Goal: Task Accomplishment & Management: Manage account settings

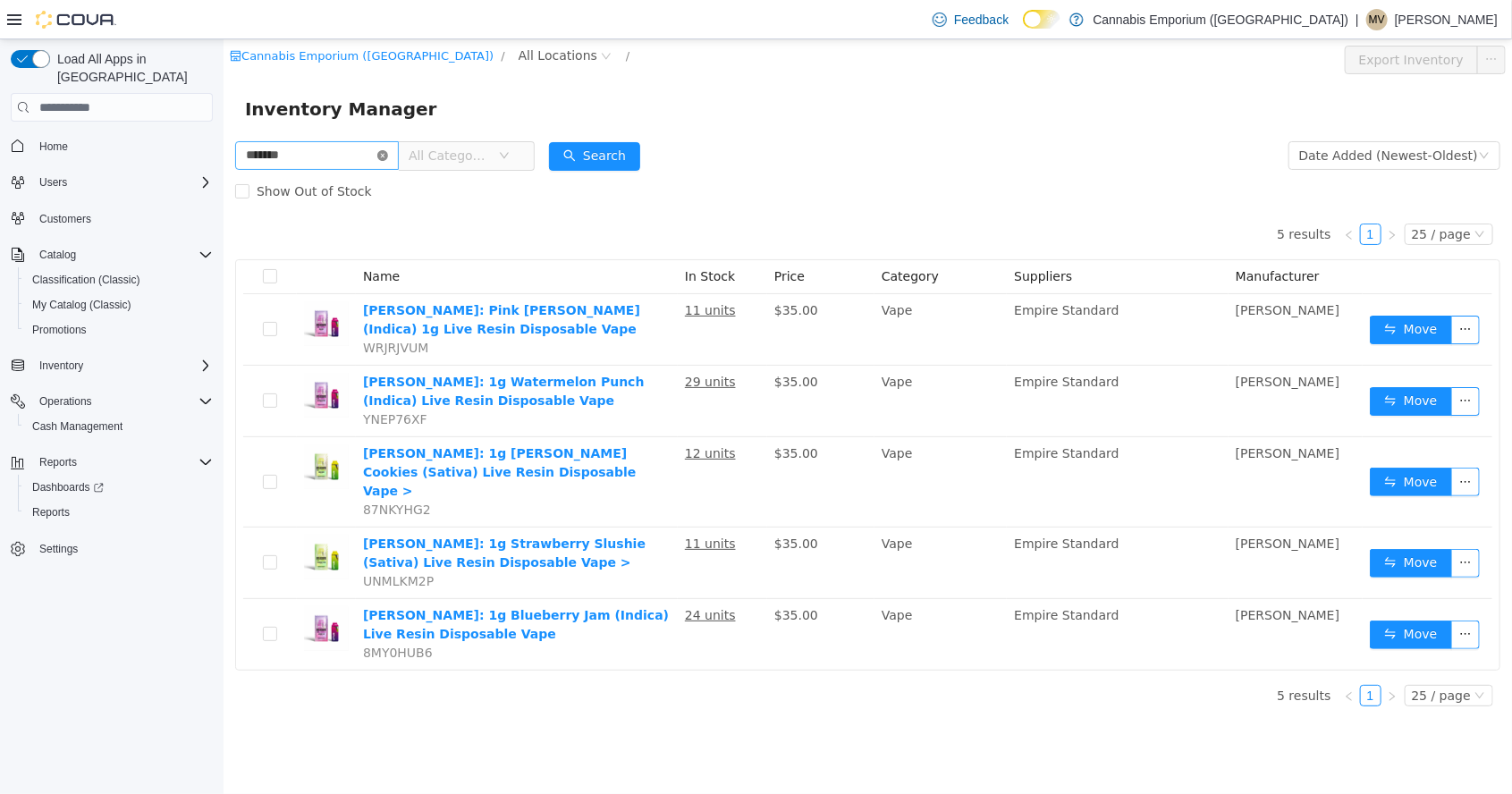
click at [388, 155] on icon "icon: close-circle" at bounding box center [382, 155] width 11 height 11
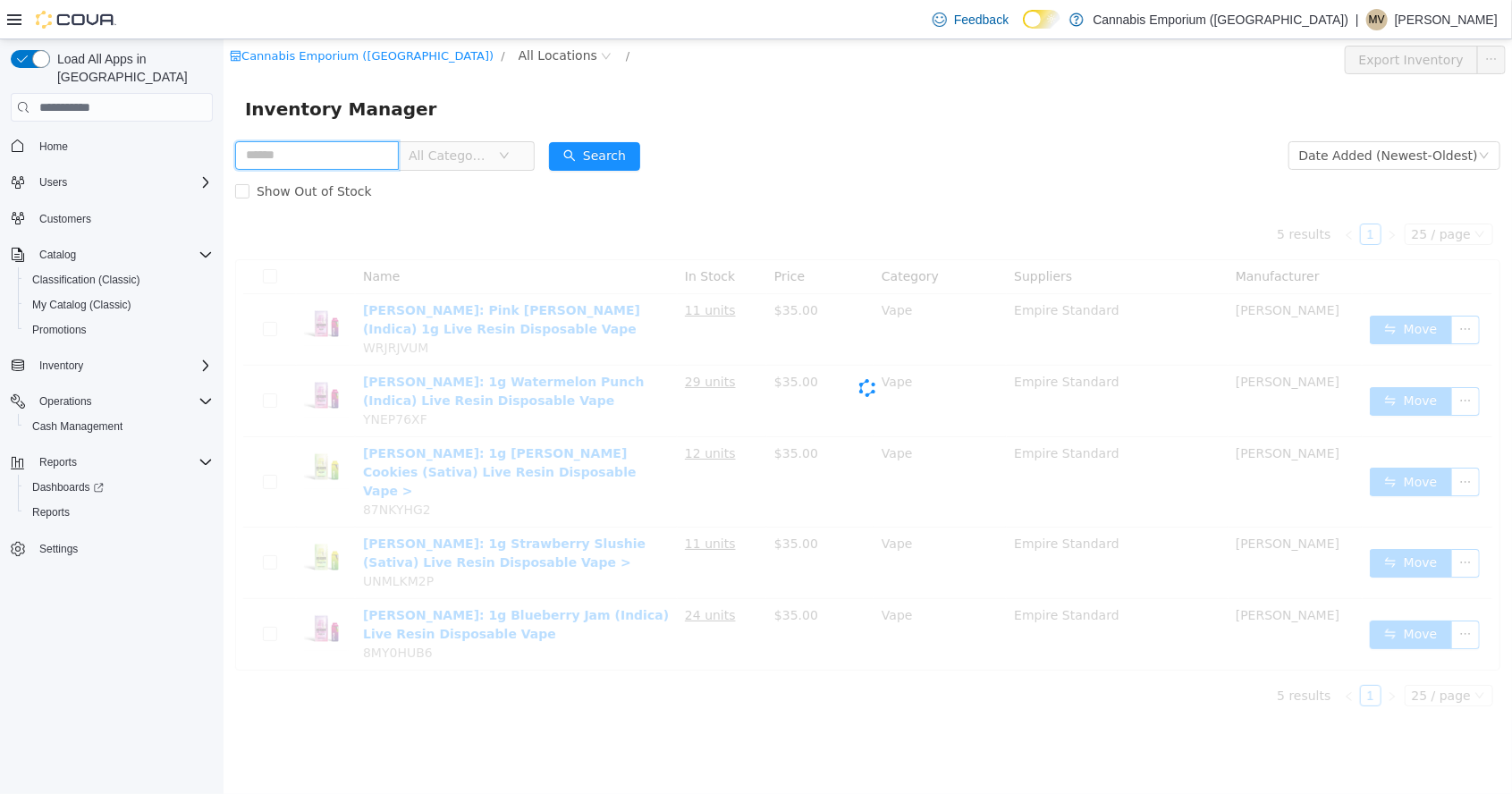
click at [368, 160] on input "text" at bounding box center [315, 155] width 163 height 28
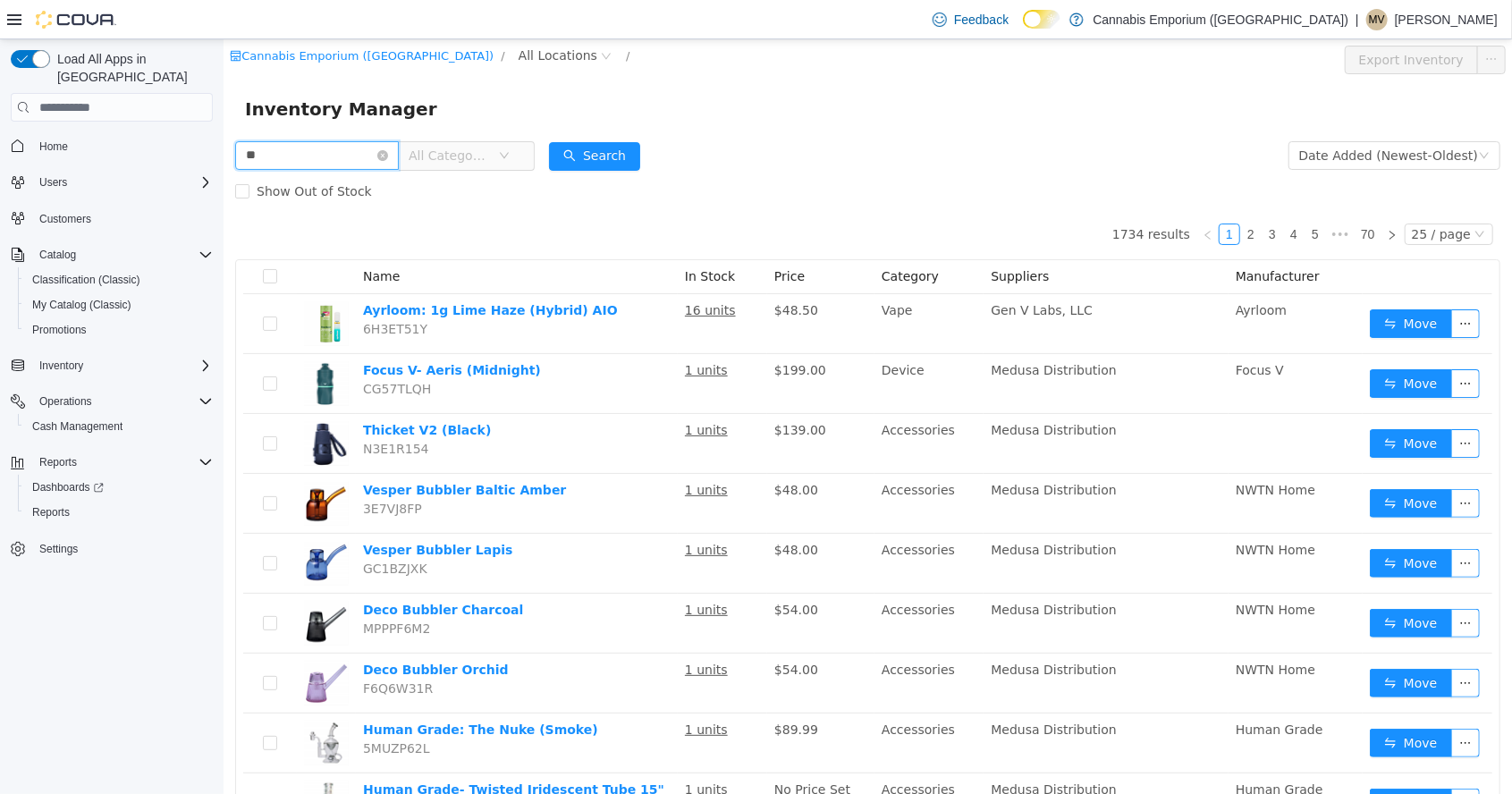
type input "*"
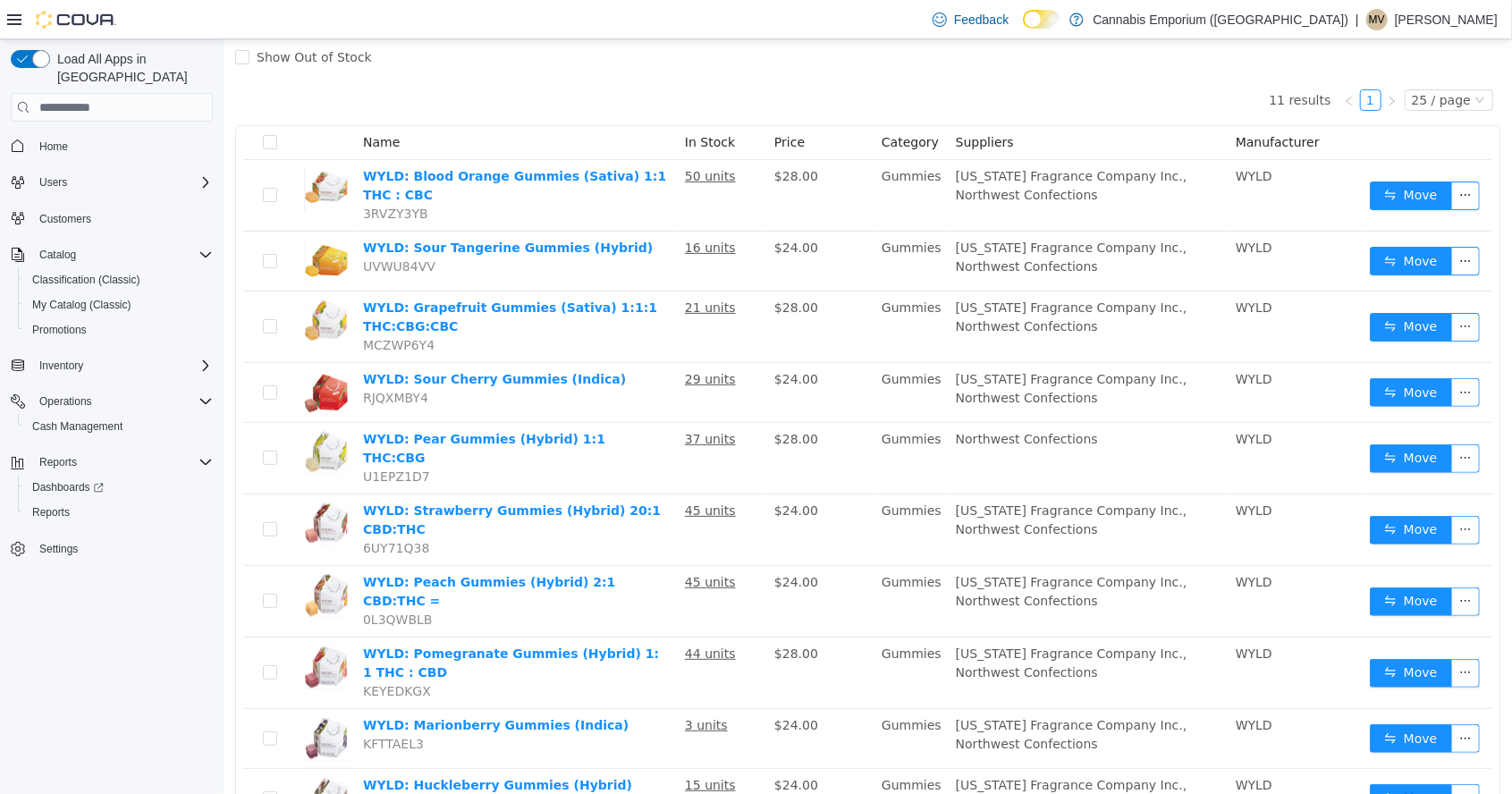
scroll to position [86, 0]
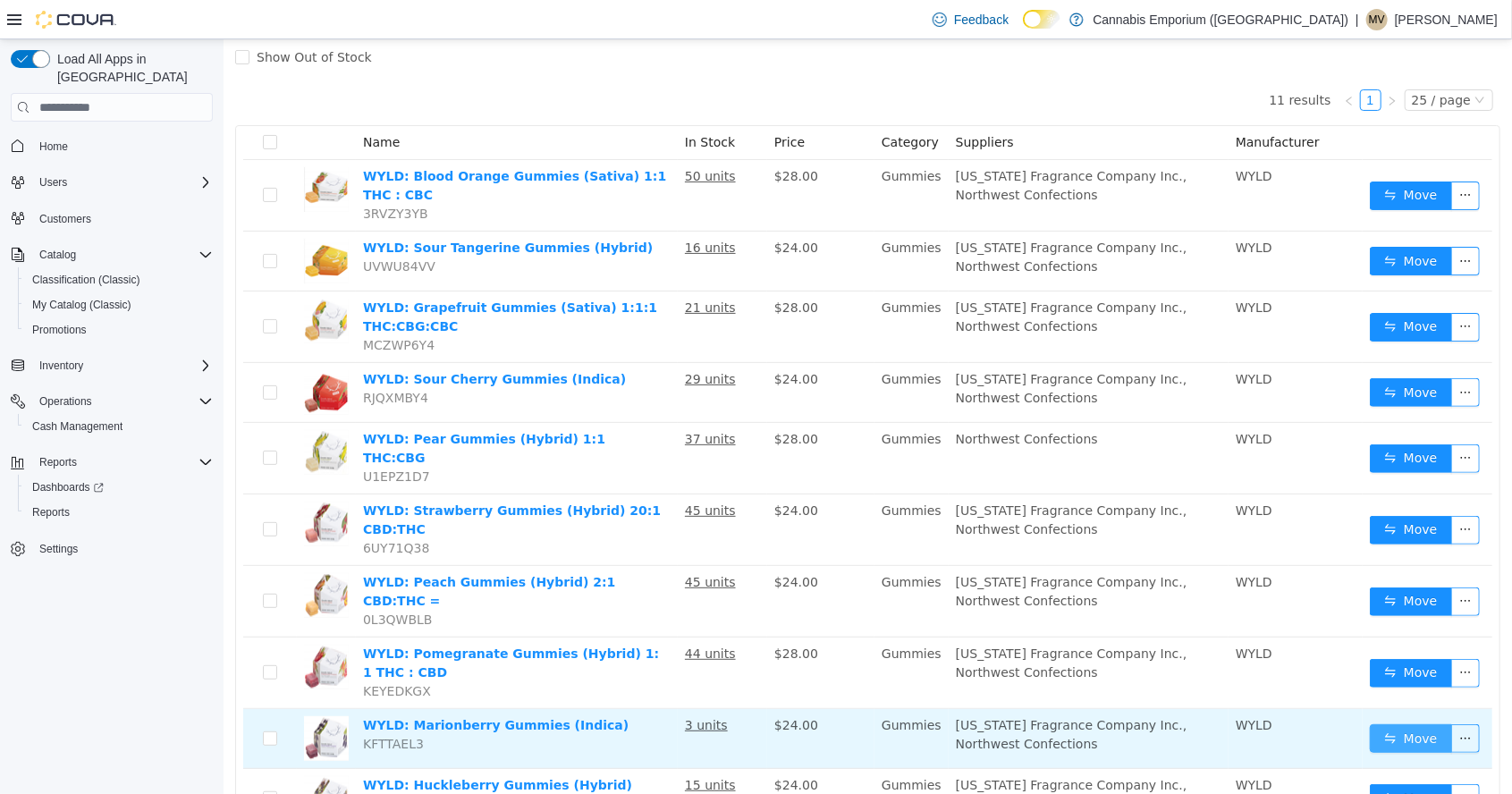
click at [1410, 724] on button "Move" at bounding box center [1410, 738] width 82 height 28
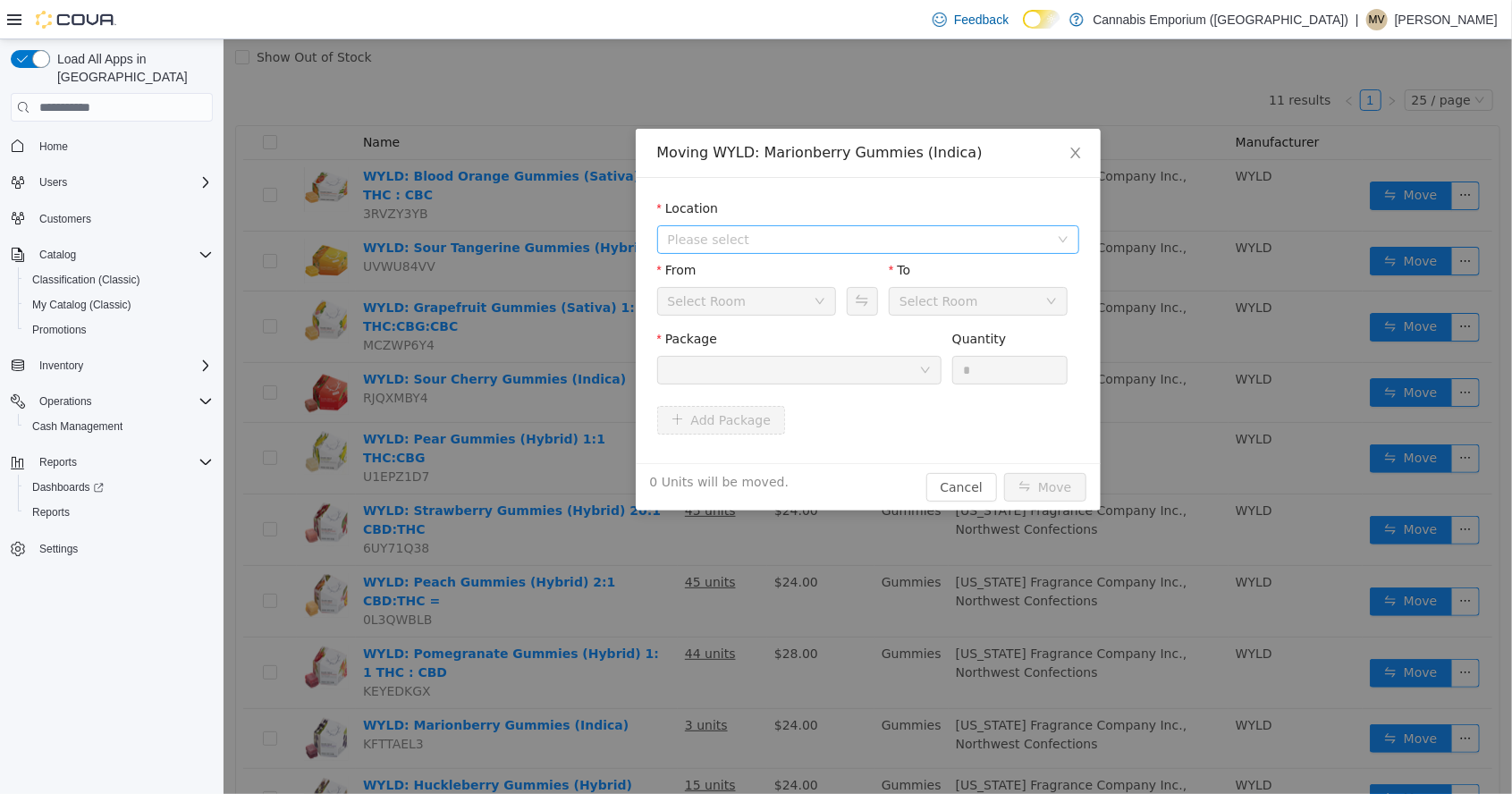
click at [766, 252] on span "Please select" at bounding box center [860, 239] width 389 height 26
click at [798, 305] on span "[STREET_ADDRESS]" at bounding box center [763, 304] width 124 height 15
click at [784, 308] on div "Select Room" at bounding box center [739, 301] width 146 height 26
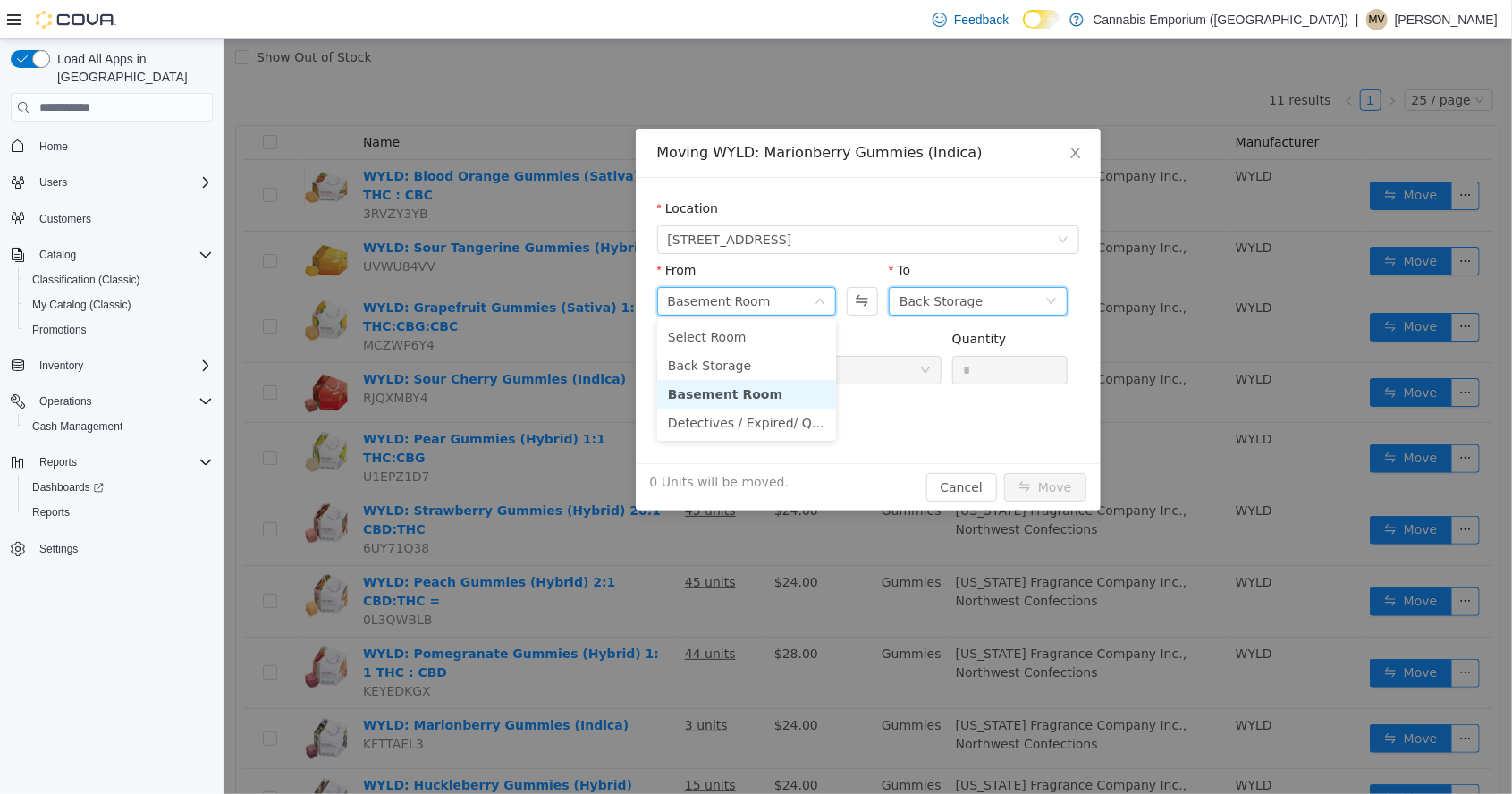
click at [980, 310] on div "Back Storage" at bounding box center [971, 301] width 146 height 26
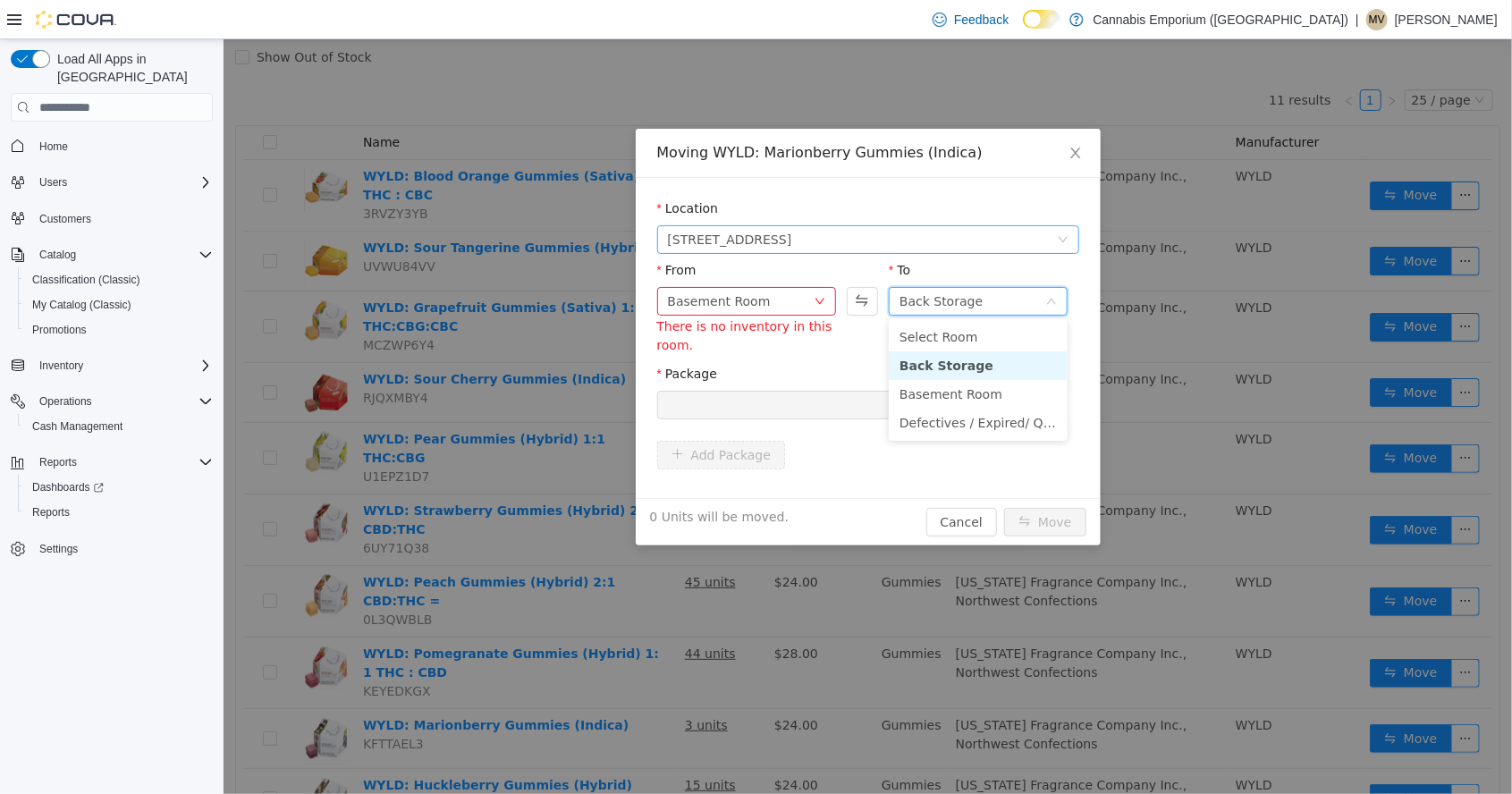
click at [998, 244] on span "[STREET_ADDRESS]" at bounding box center [860, 239] width 389 height 26
click at [853, 673] on div "Moving WYLD: Marionberry Gummies (Indica) Location 2460 Williamsbridge Rd From …" at bounding box center [866, 416] width 1288 height 755
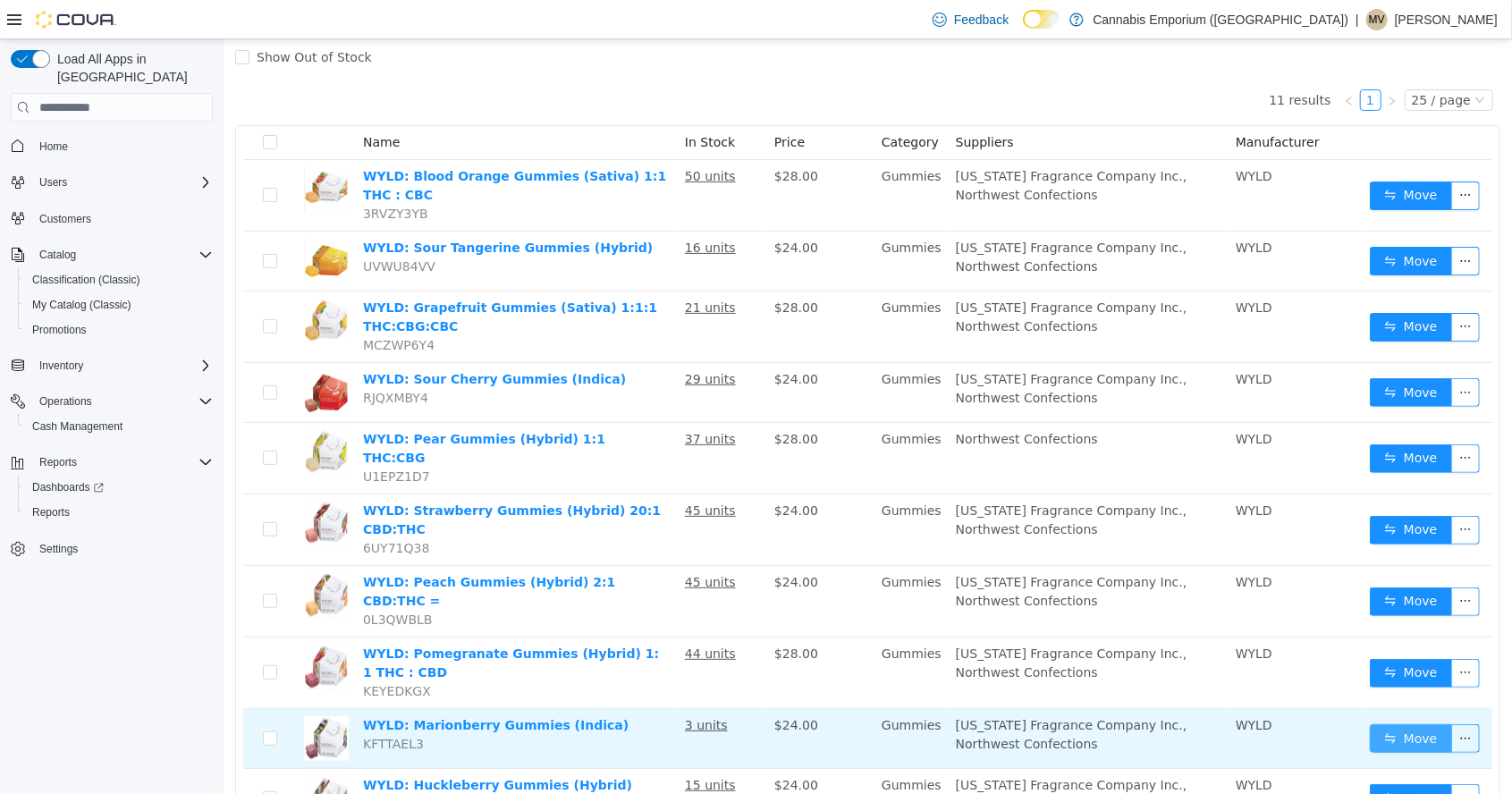
click at [1413, 724] on button "Move" at bounding box center [1410, 738] width 82 height 28
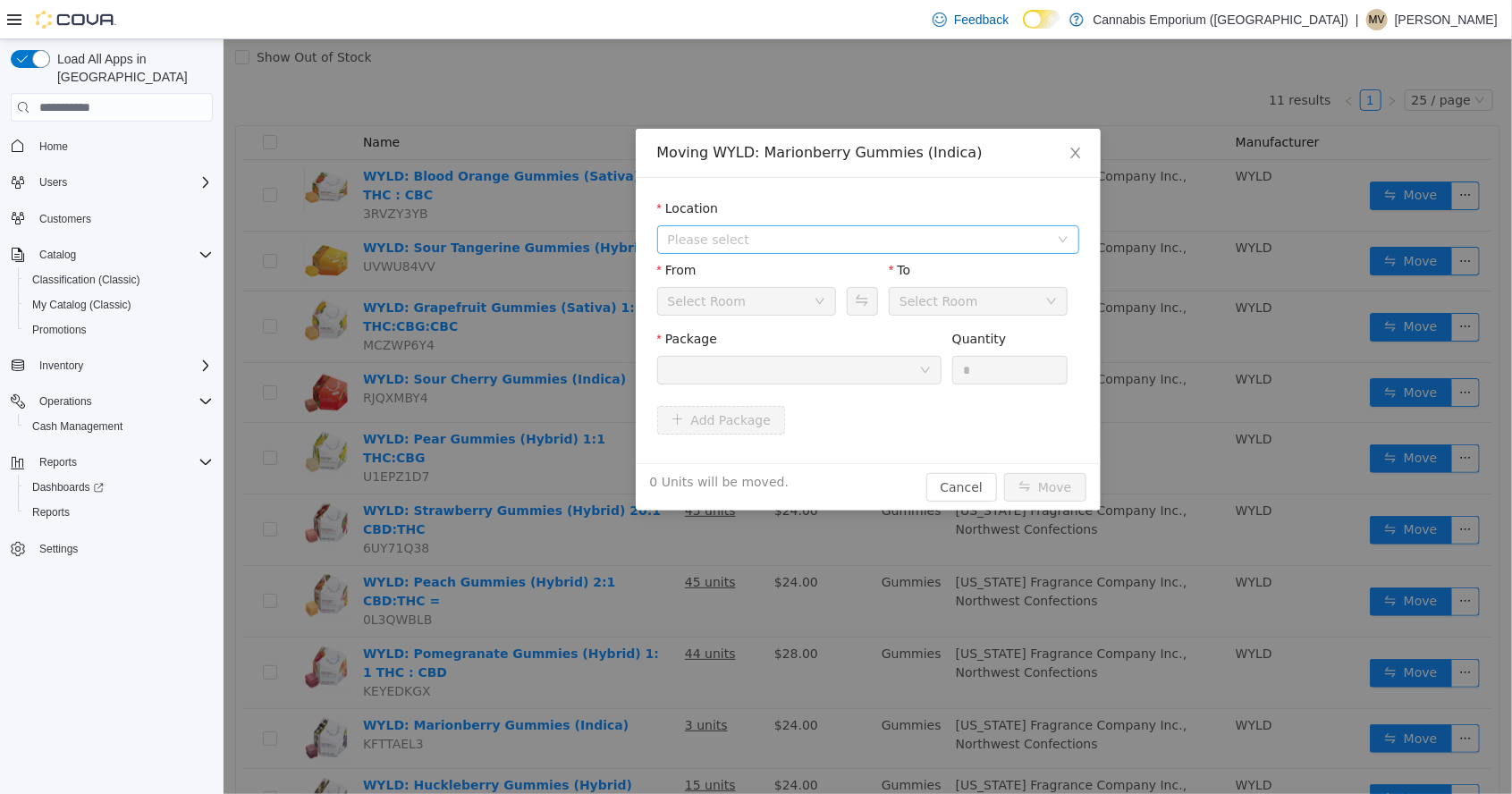
click at [939, 228] on span "Please select" at bounding box center [860, 239] width 389 height 26
click at [883, 309] on span "[STREET_ADDRESS]" at bounding box center [885, 304] width 377 height 24
click at [849, 305] on button "Swap" at bounding box center [861, 301] width 31 height 28
click at [851, 377] on div at bounding box center [792, 369] width 252 height 26
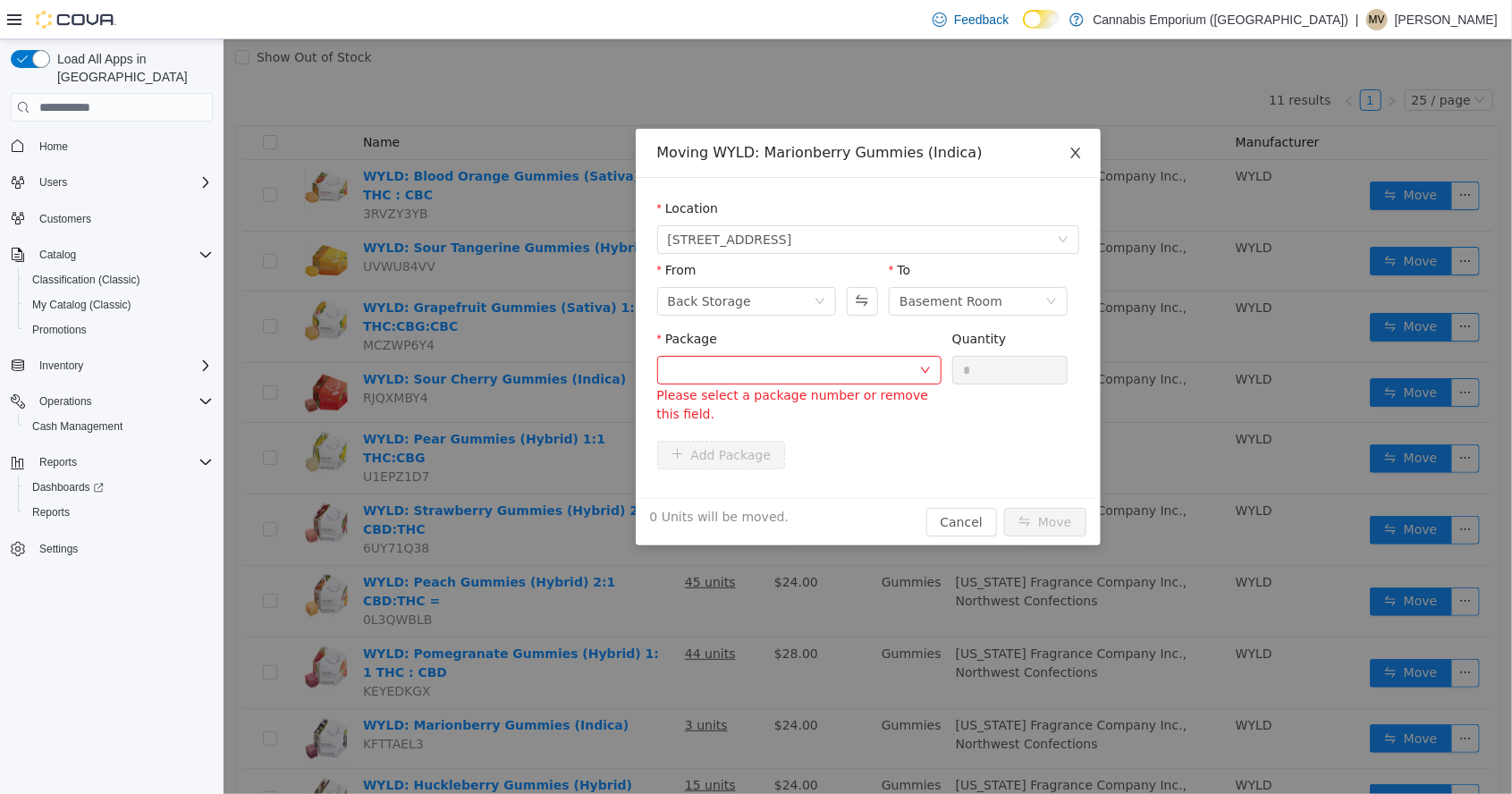
click at [1070, 146] on icon "icon: close" at bounding box center [1075, 153] width 15 height 15
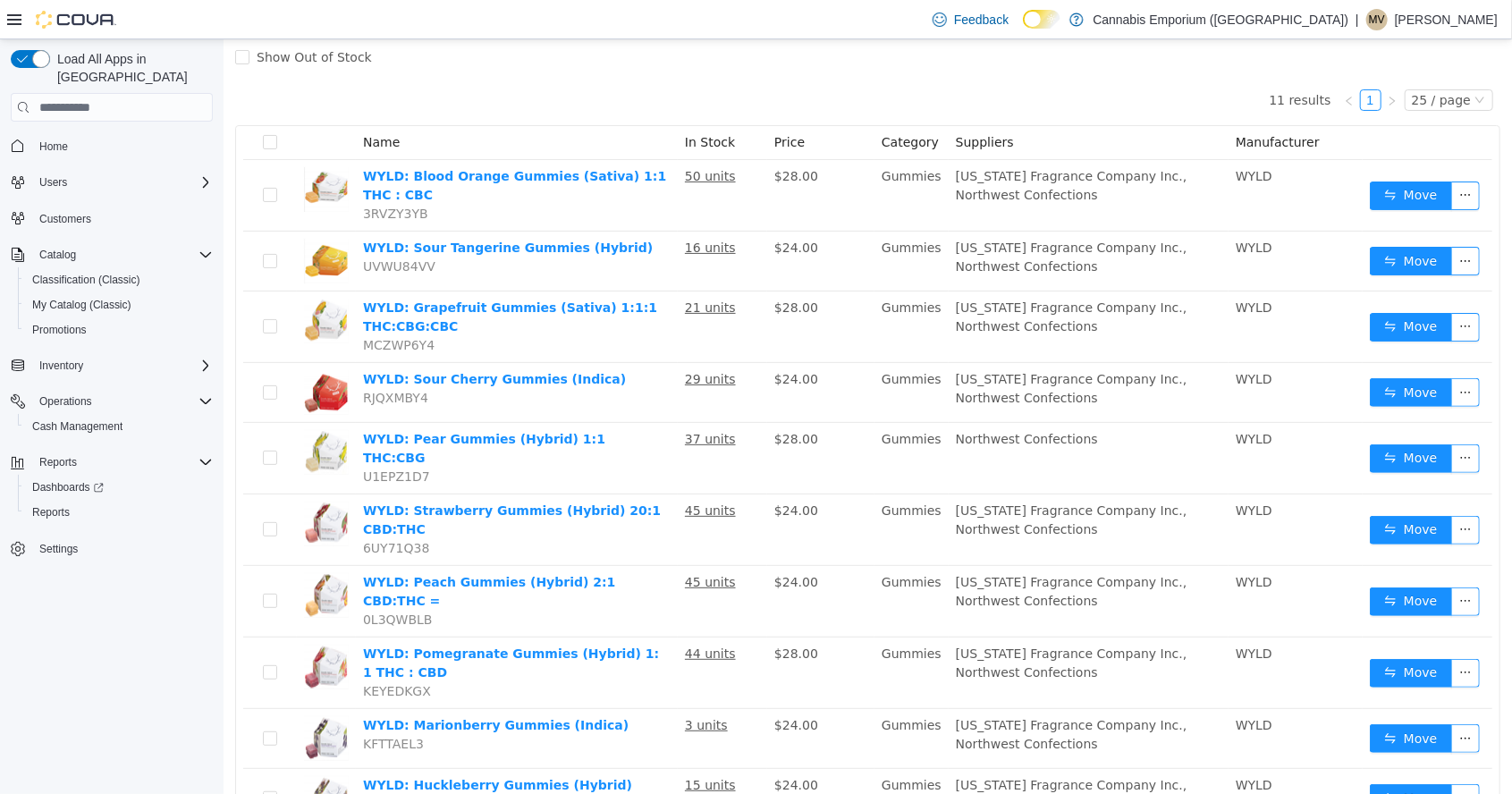
scroll to position [0, 0]
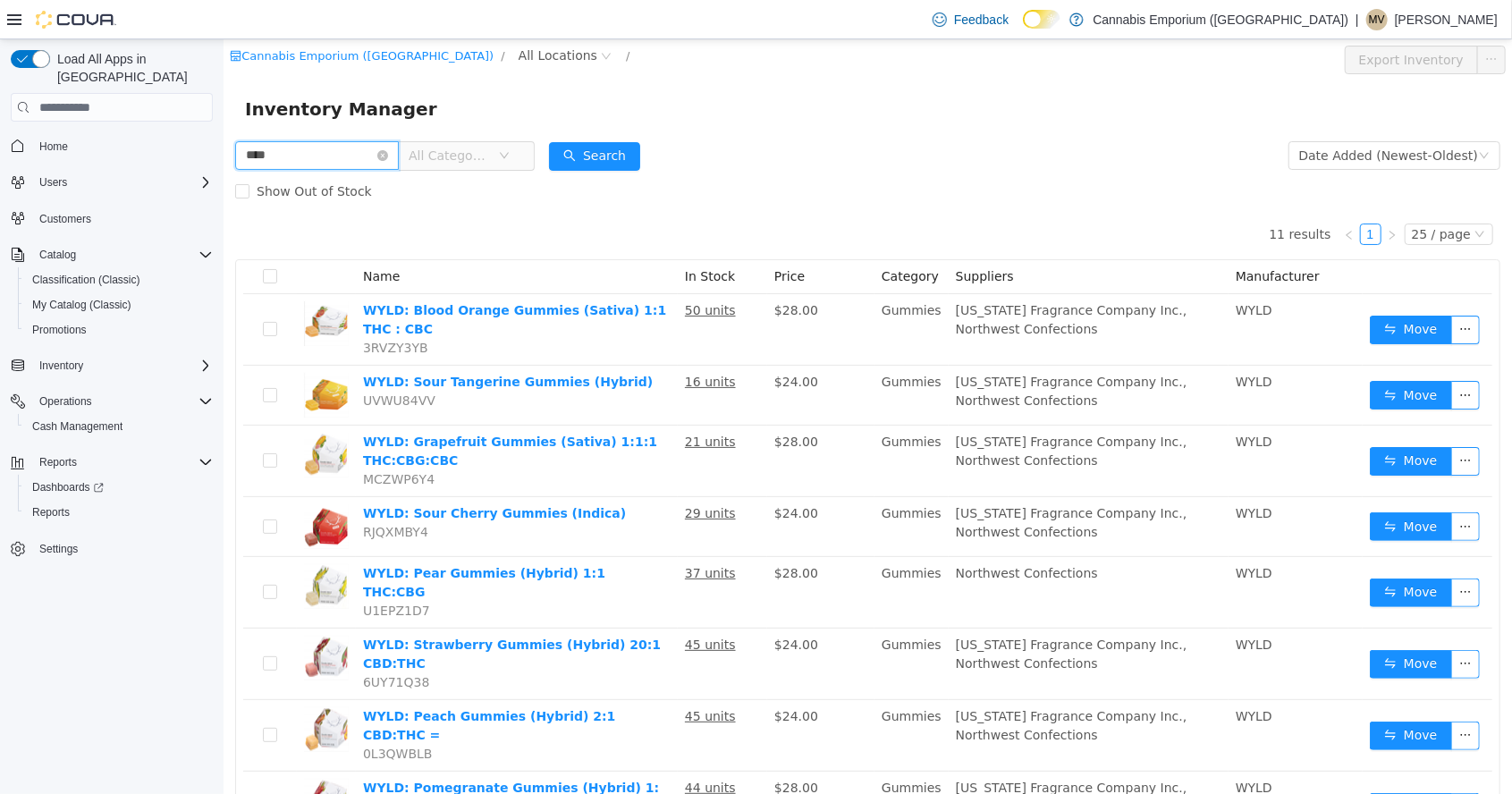
click at [353, 152] on input "****" at bounding box center [315, 155] width 163 height 28
click at [397, 147] on input "****" at bounding box center [315, 155] width 163 height 28
click at [393, 152] on input "****" at bounding box center [315, 155] width 163 height 28
click at [397, 163] on input "****" at bounding box center [315, 155] width 163 height 28
click at [397, 153] on input "****" at bounding box center [315, 155] width 163 height 28
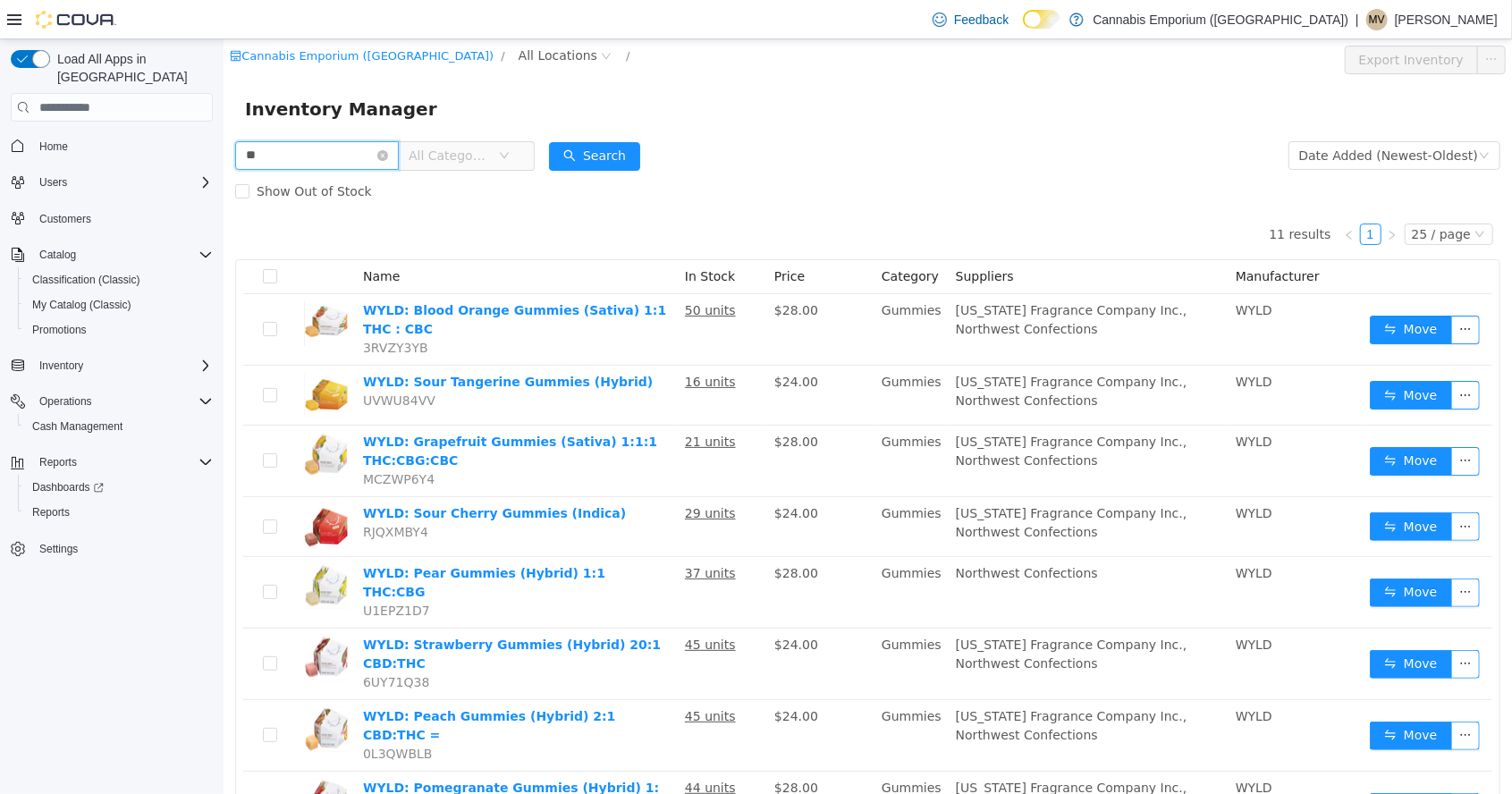
type input "*"
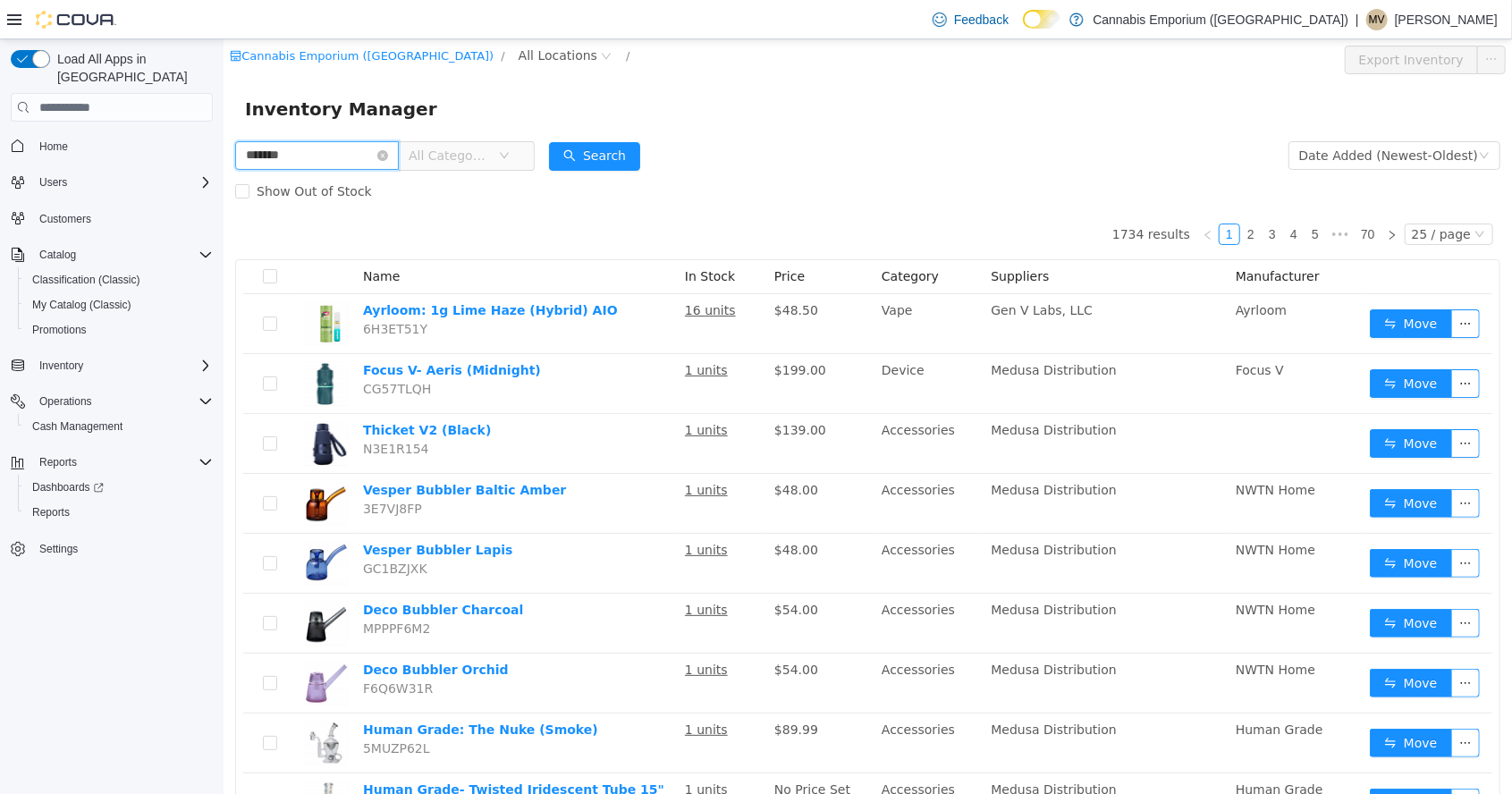
type input "*******"
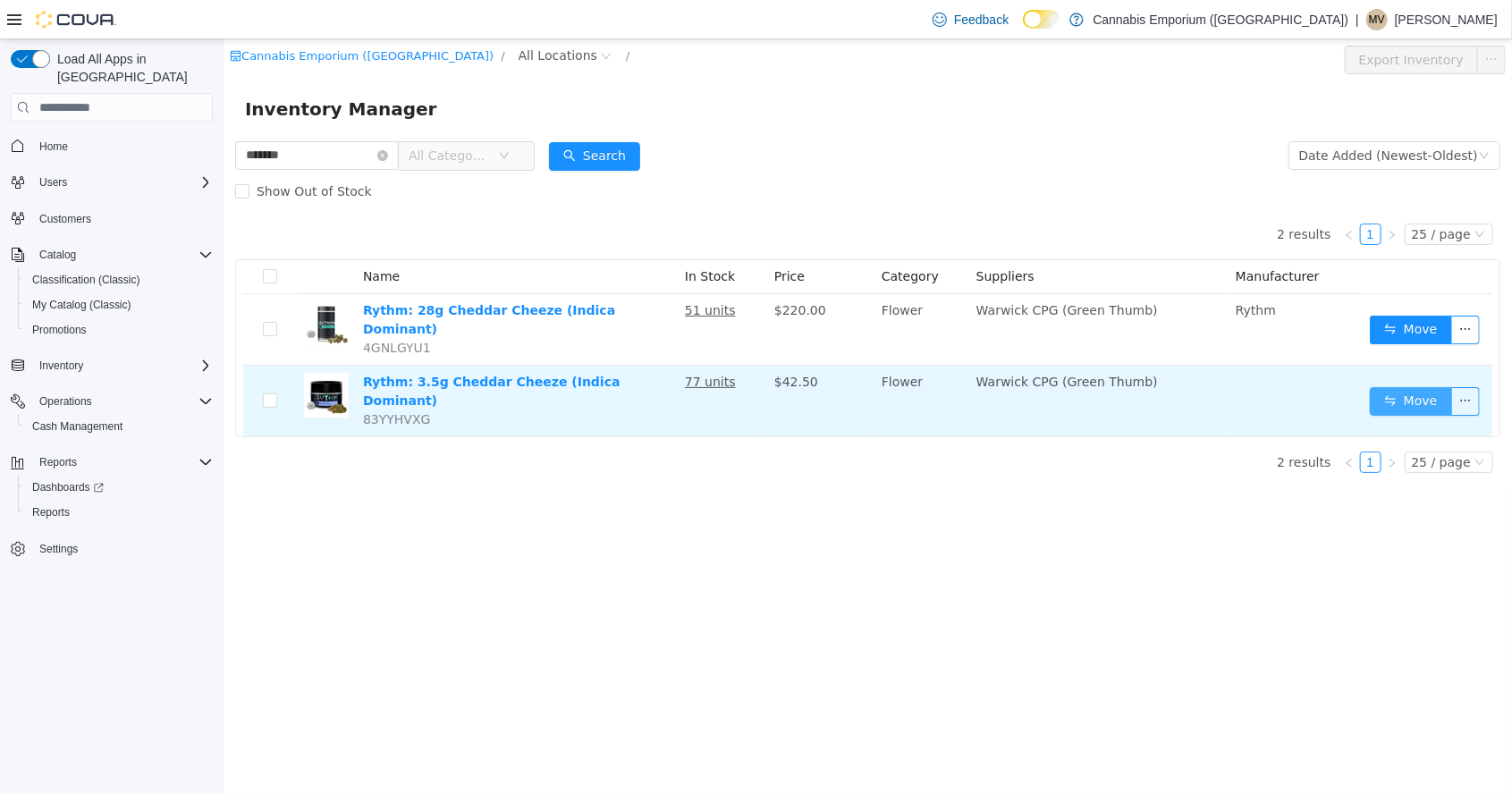
click at [1409, 392] on button "Move" at bounding box center [1410, 401] width 82 height 28
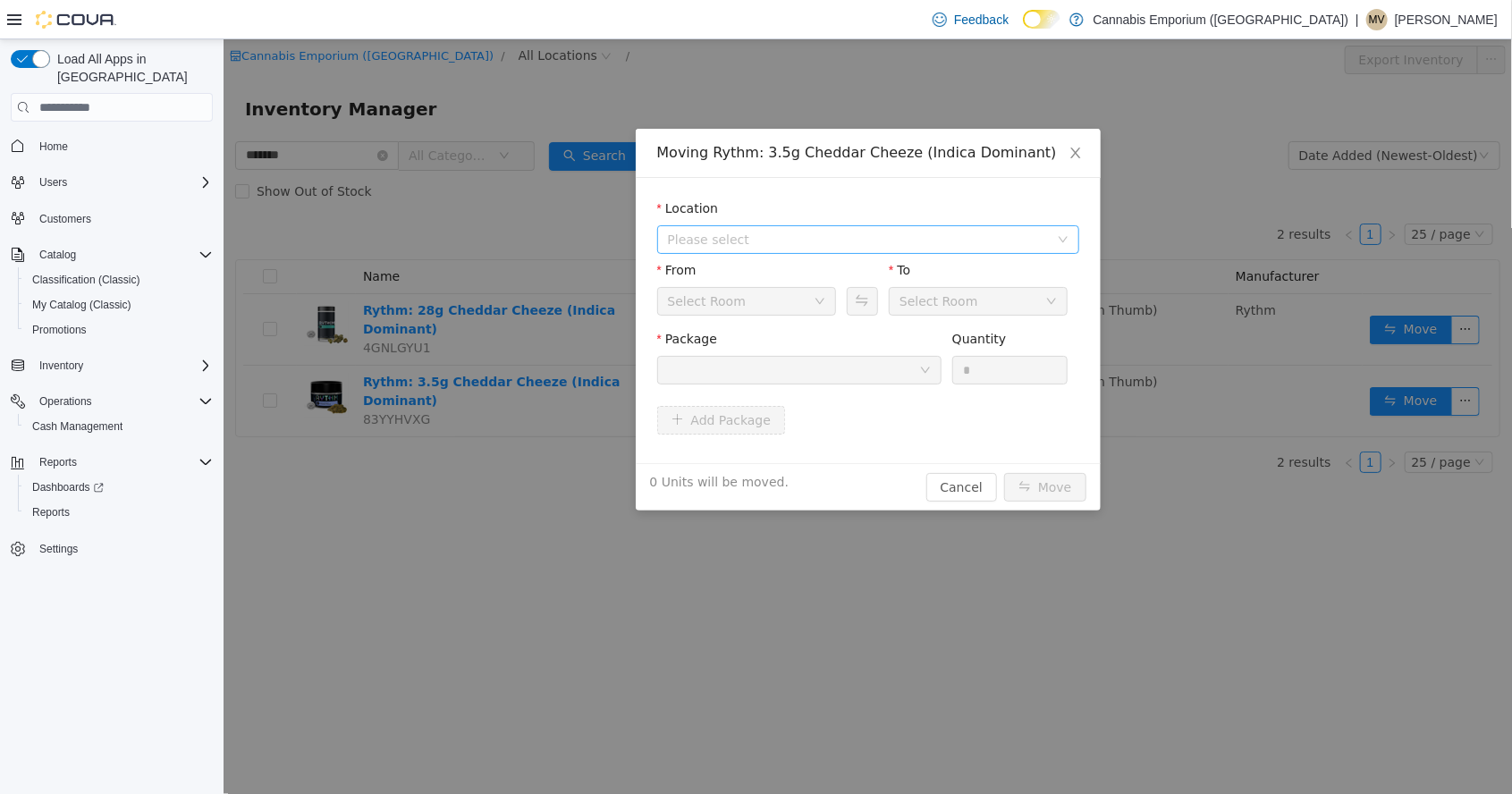
click at [893, 253] on span "Please select" at bounding box center [866, 239] width 422 height 28
click at [890, 312] on span "[STREET_ADDRESS]" at bounding box center [885, 304] width 377 height 24
click at [864, 361] on div at bounding box center [792, 369] width 252 height 26
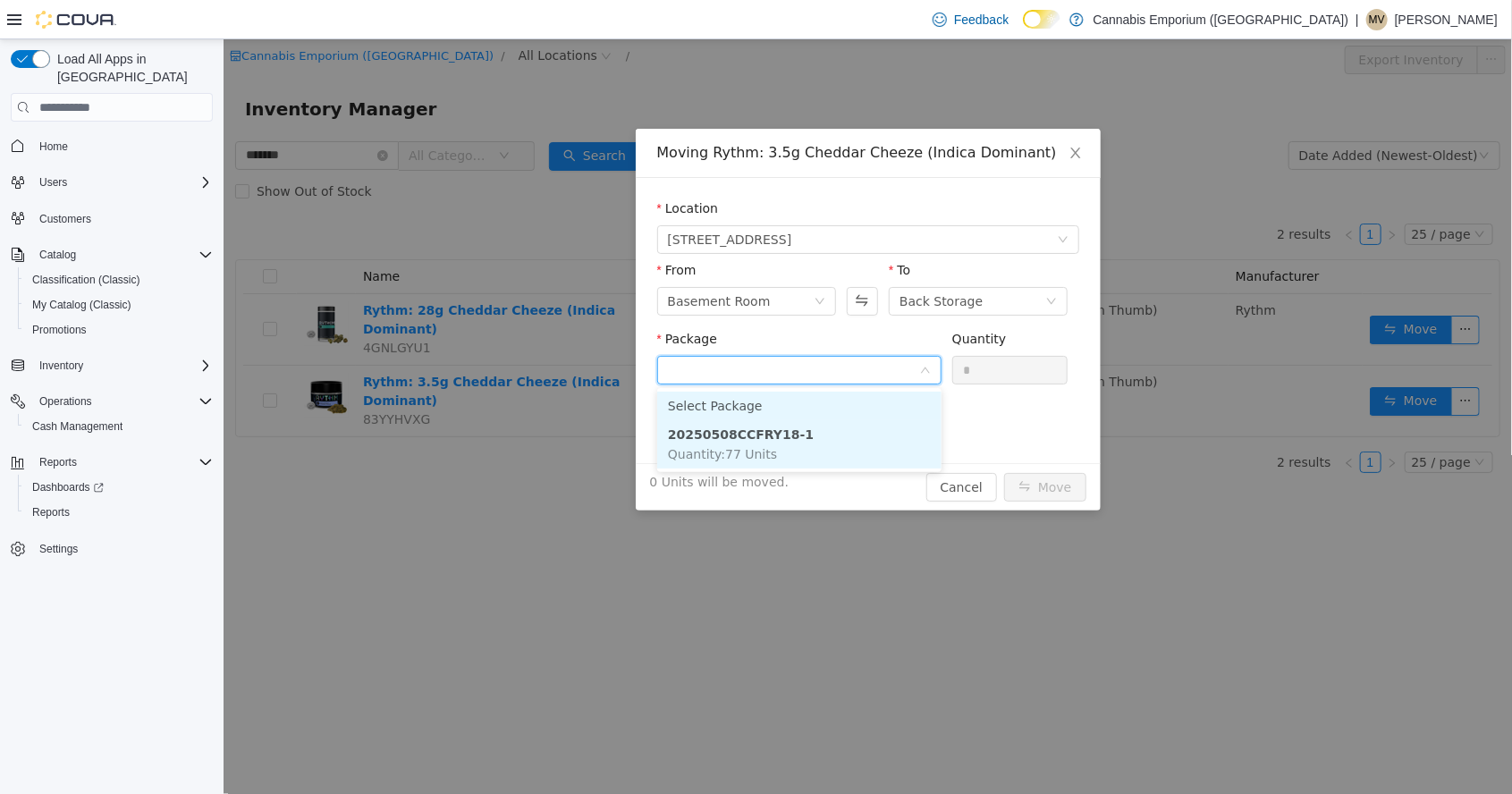
click at [813, 447] on li "20250508CCFRY18-1 Quantity : 77 Units" at bounding box center [798, 444] width 284 height 48
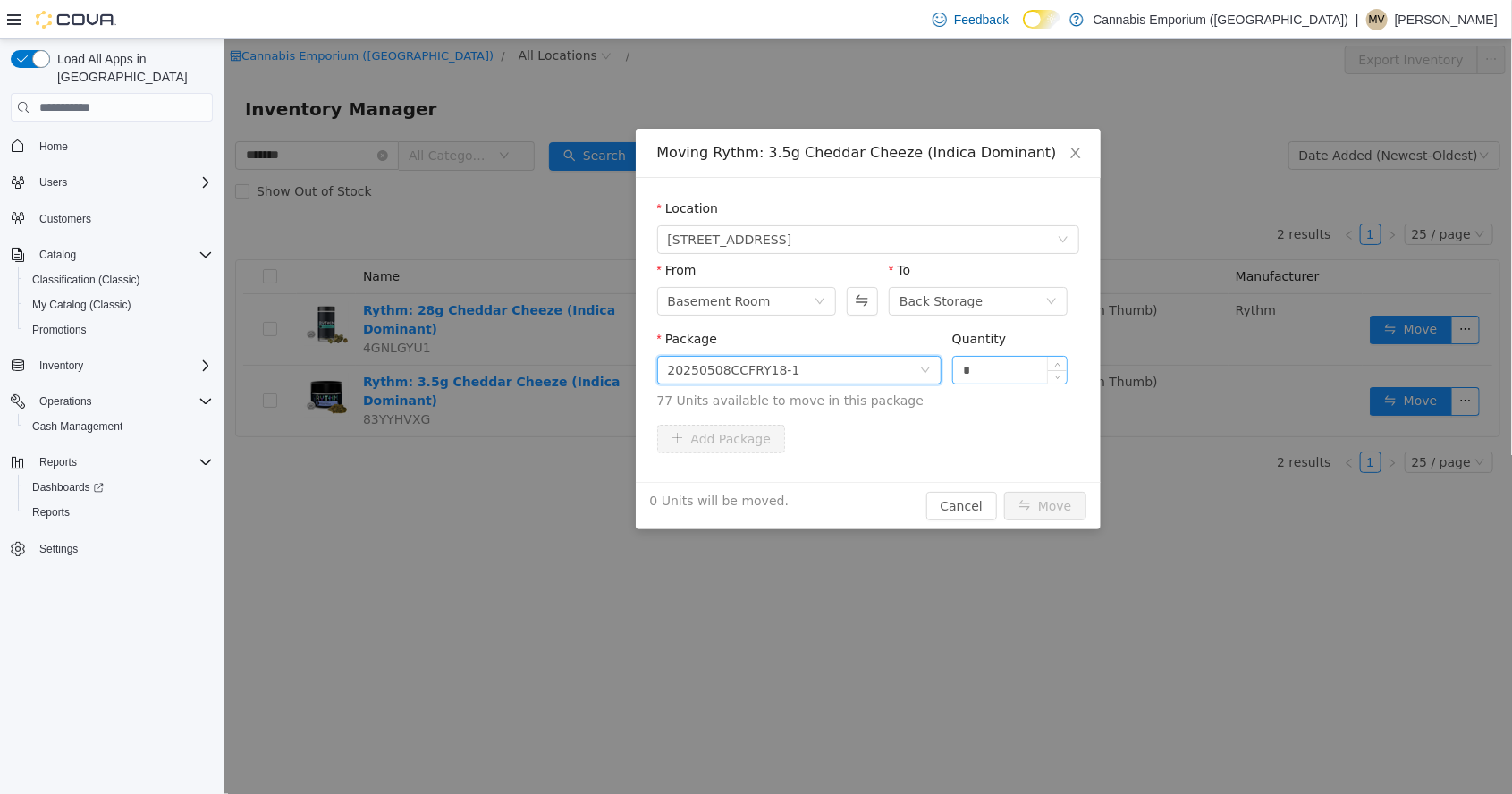
click at [1037, 374] on input "*" at bounding box center [1009, 369] width 115 height 26
click at [1020, 416] on div "Package 20250508CCFRY18-1 Quantity *** 77 Units available to move in this packa…" at bounding box center [866, 374] width 422 height 88
type input "**"
click at [1041, 504] on button "Move" at bounding box center [1044, 505] width 82 height 28
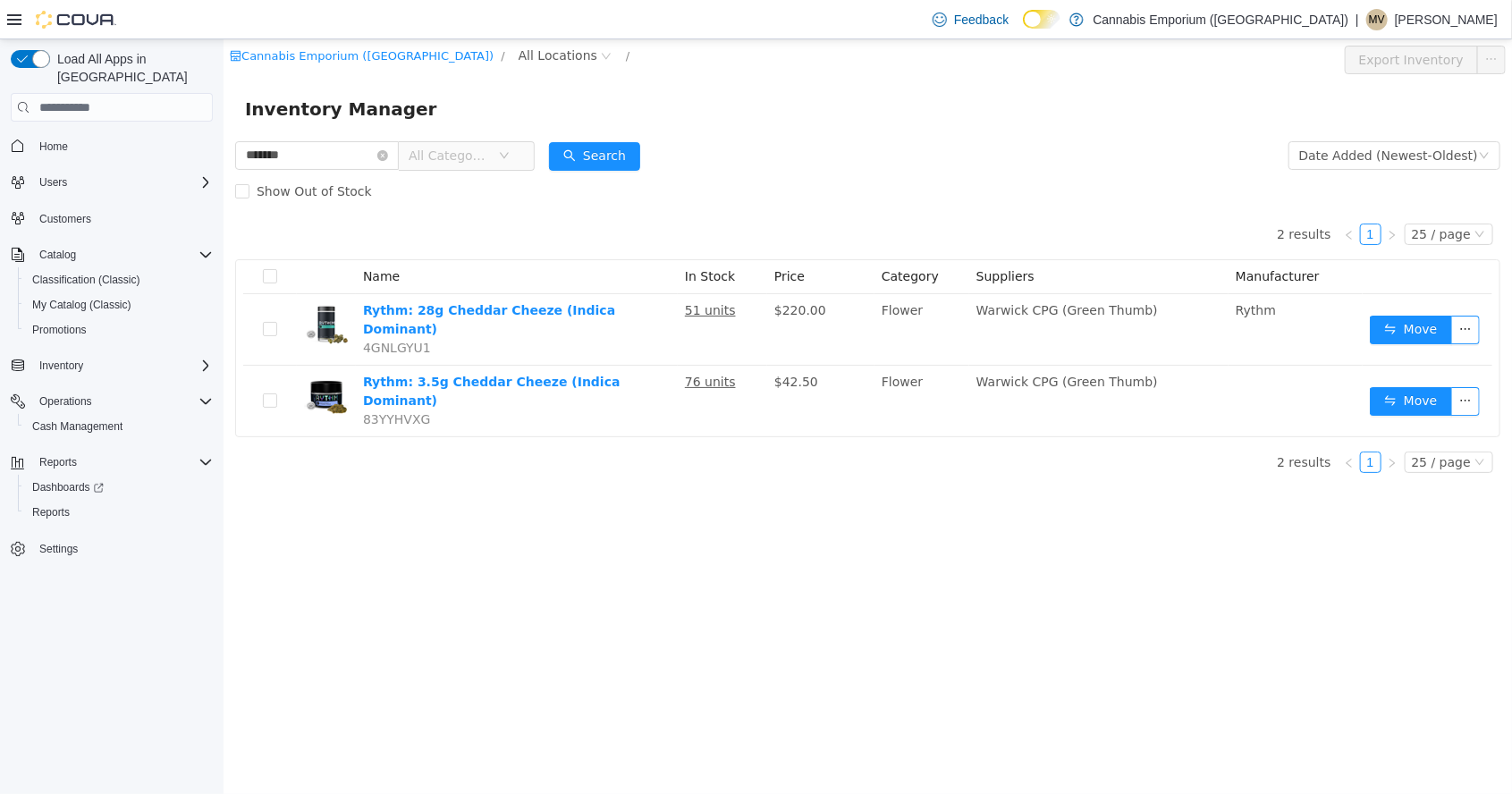
scroll to position [86, 0]
click at [397, 165] on input "*******" at bounding box center [315, 155] width 163 height 28
click at [388, 161] on icon "icon: close-circle" at bounding box center [382, 155] width 11 height 11
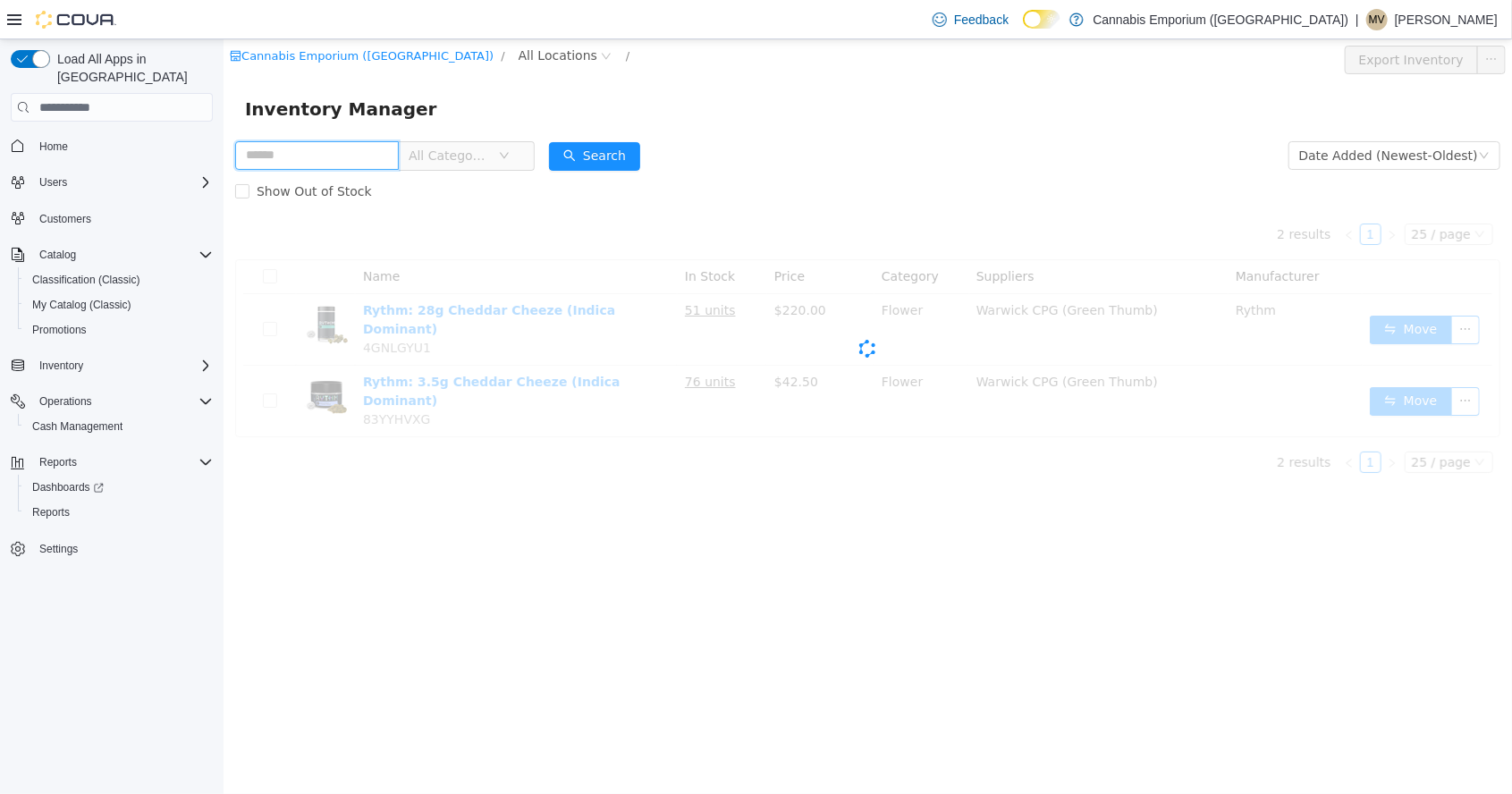
click at [397, 161] on input "text" at bounding box center [315, 155] width 163 height 28
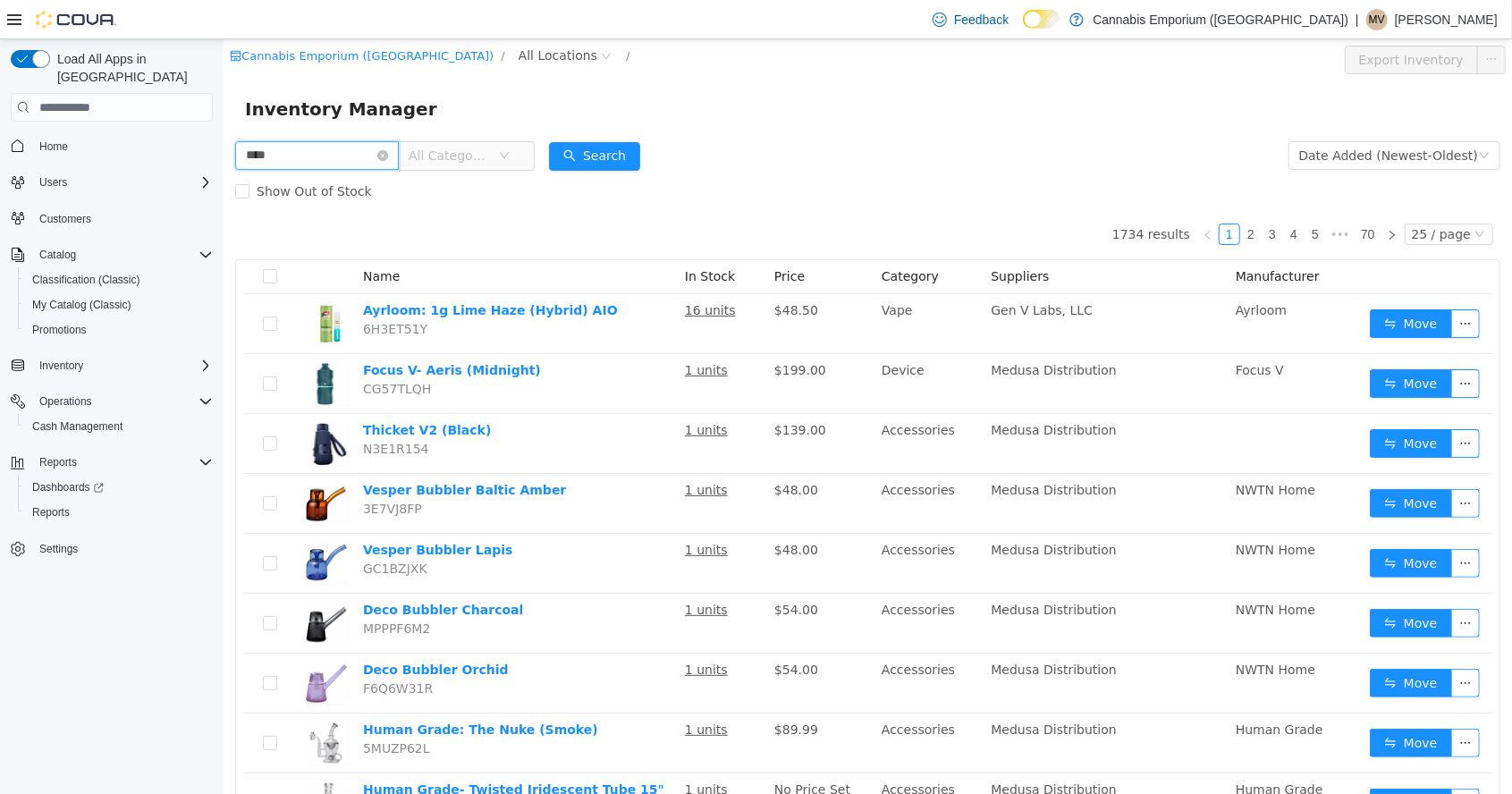
type input "****"
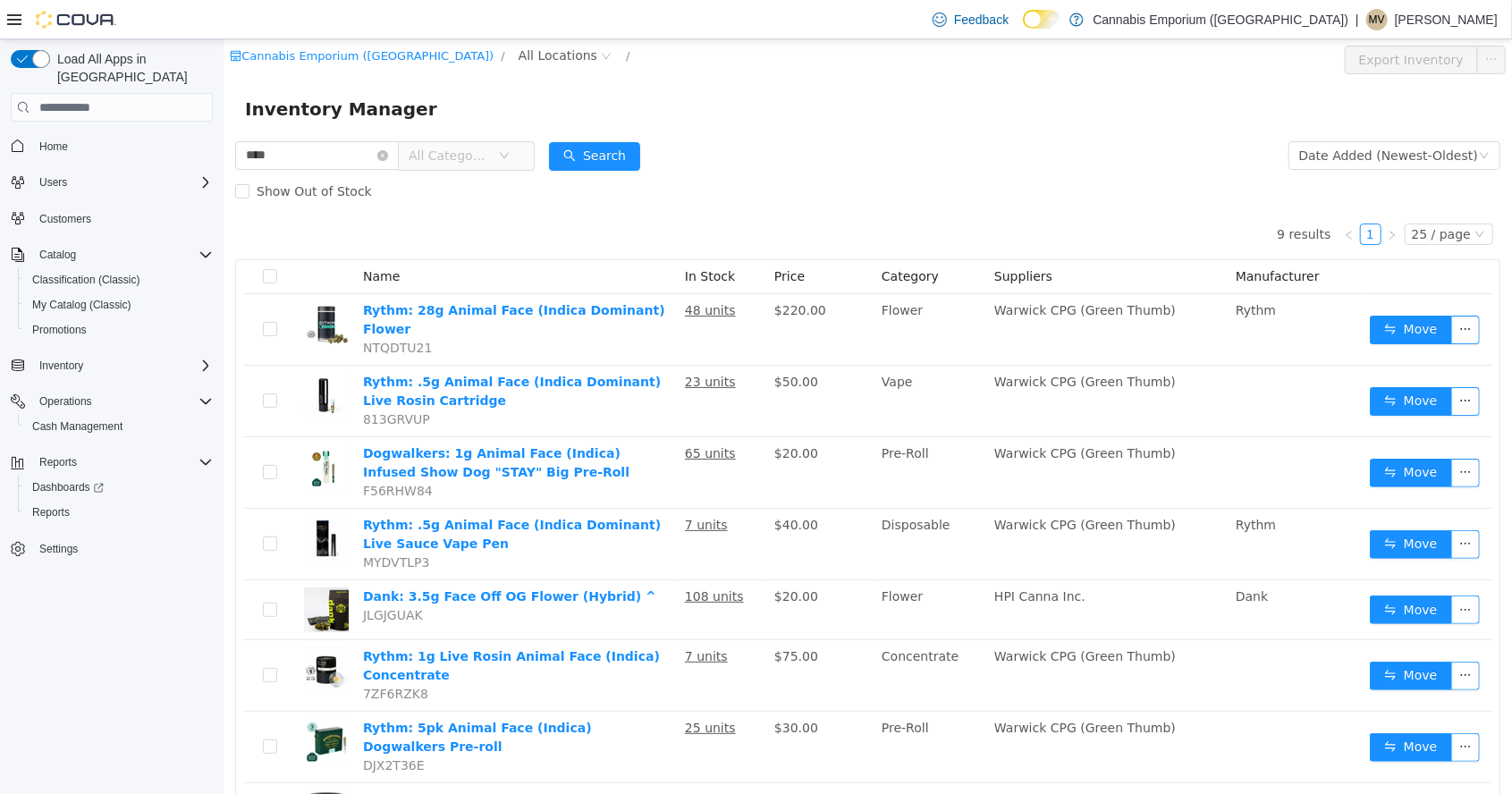
click at [961, 211] on div "9 results 1 25 / page Name In Stock Price Category Suppliers Manufacturer Rythm…" at bounding box center [866, 556] width 1265 height 694
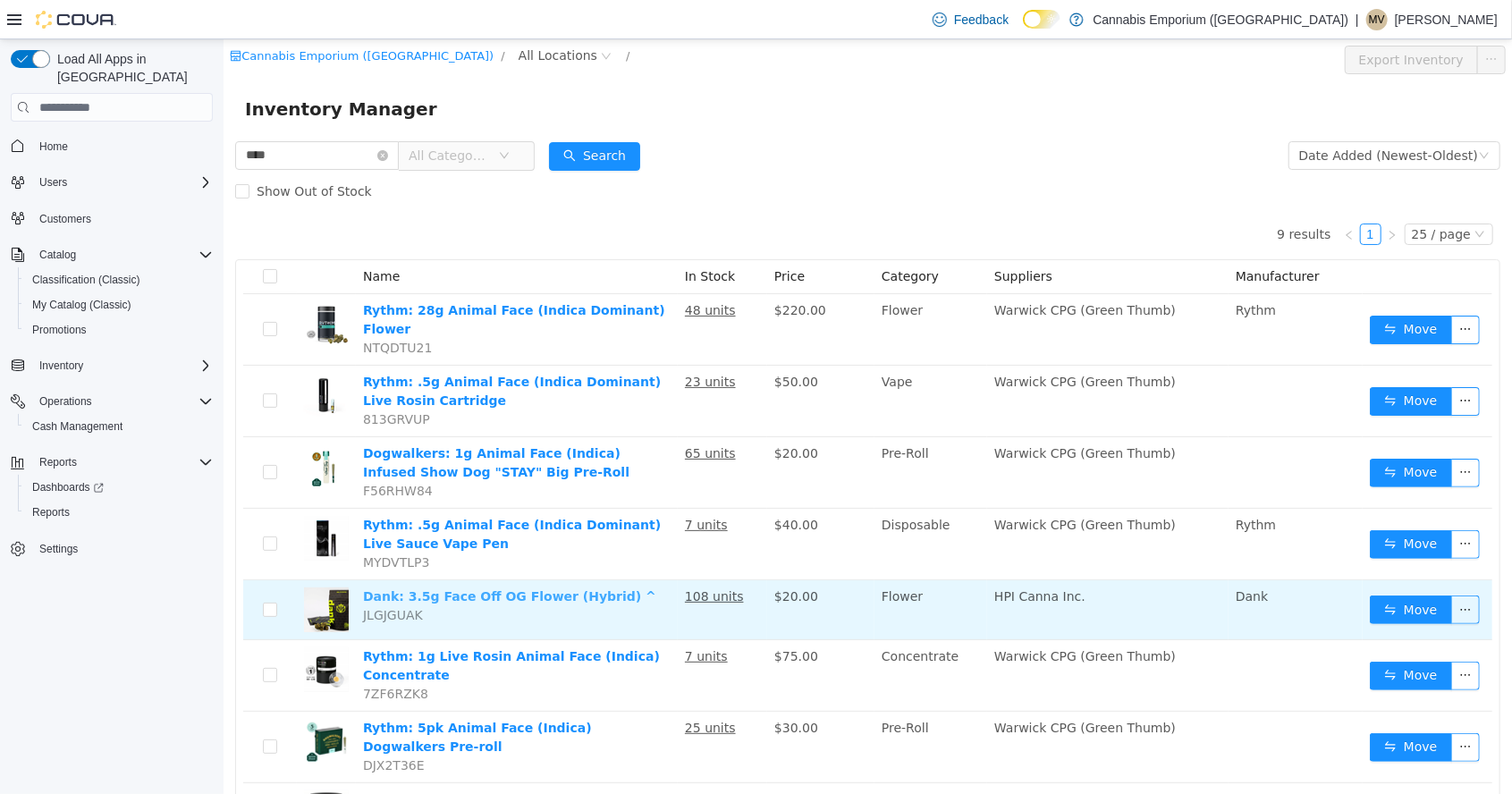
click at [527, 589] on link "Dank: 3.5g Face Off OG Flower (Hybrid) ^" at bounding box center [509, 596] width 294 height 15
click at [1415, 602] on button "Move" at bounding box center [1410, 609] width 82 height 28
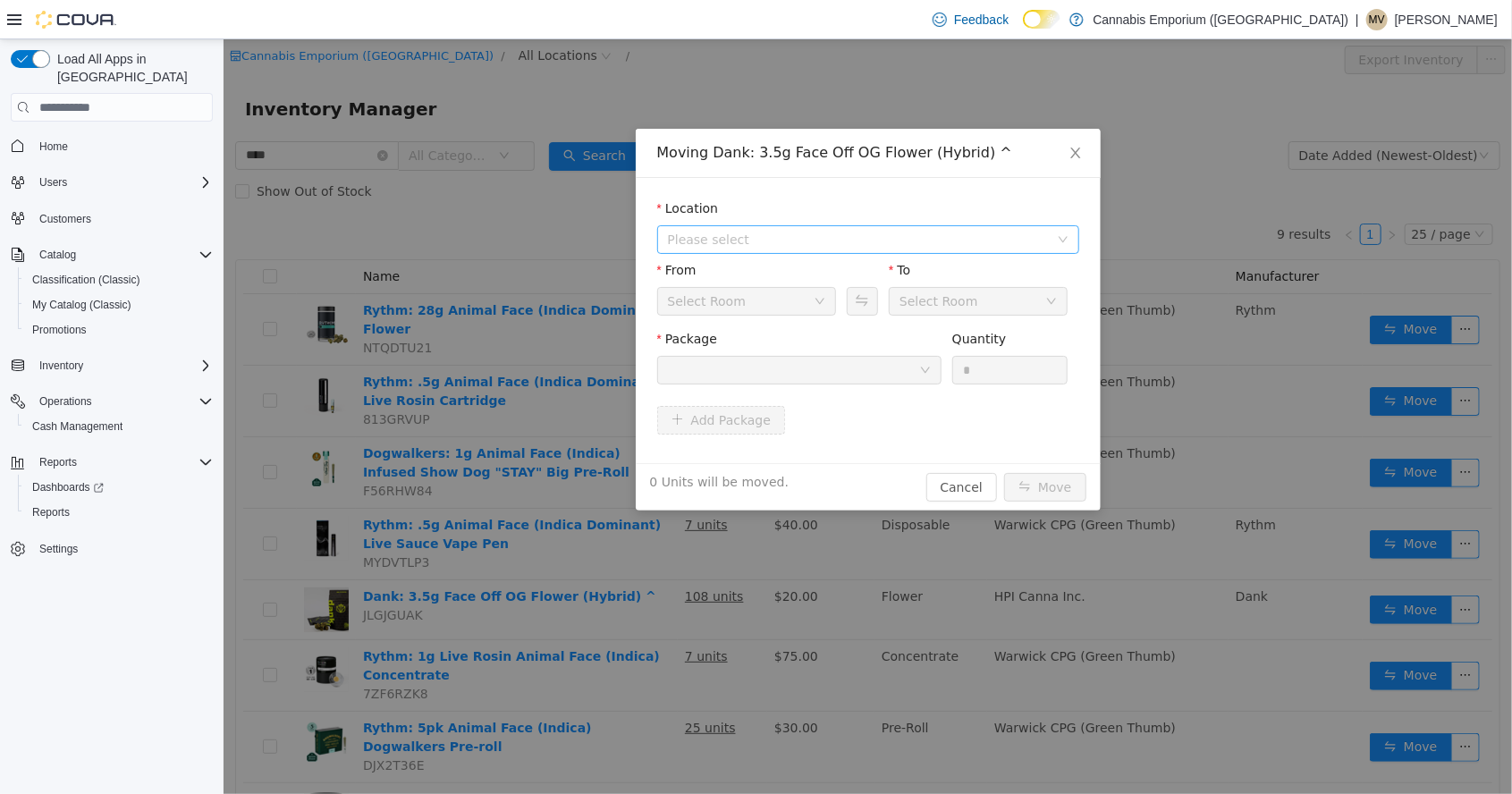
click at [873, 240] on span "Please select" at bounding box center [856, 240] width 381 height 18
click at [889, 313] on span "[STREET_ADDRESS]" at bounding box center [885, 304] width 377 height 24
click at [867, 312] on button "Swap" at bounding box center [861, 301] width 31 height 28
click at [873, 291] on button "Swap" at bounding box center [861, 301] width 31 height 28
click at [814, 304] on icon "icon: down" at bounding box center [818, 301] width 11 height 11
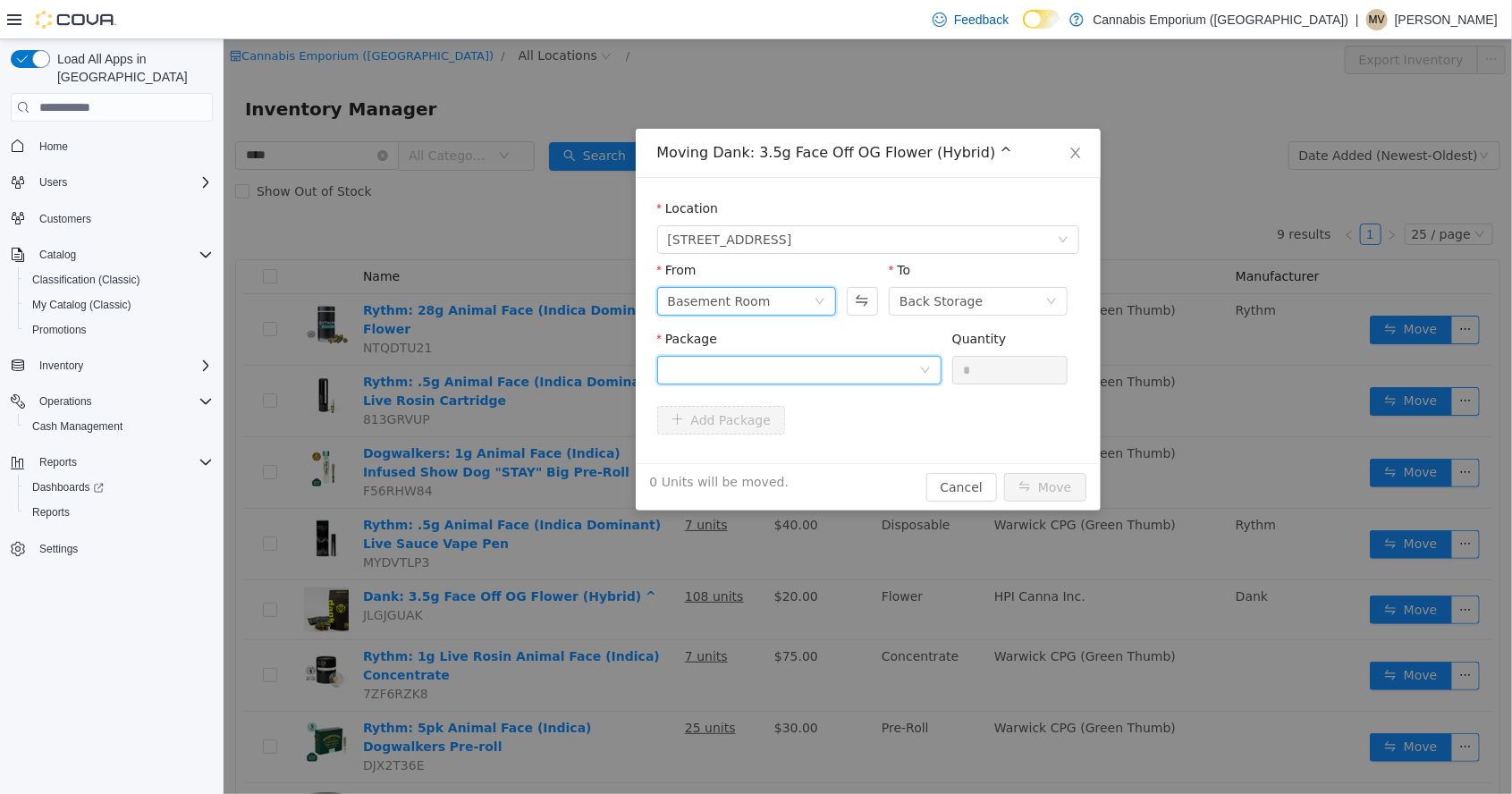
click at [920, 374] on icon "icon: down" at bounding box center [924, 370] width 11 height 11
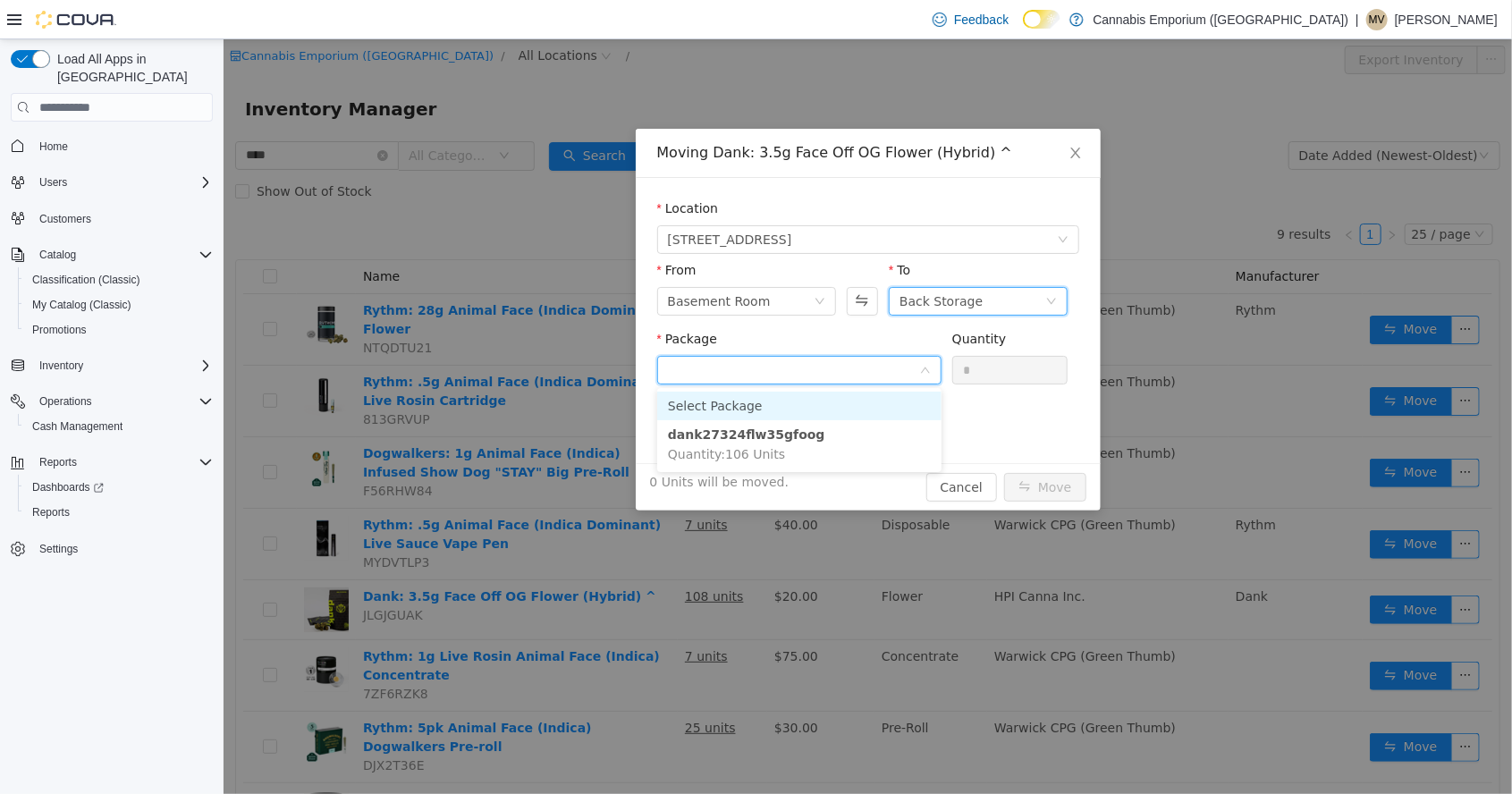
click at [993, 296] on div "Back Storage" at bounding box center [971, 301] width 146 height 26
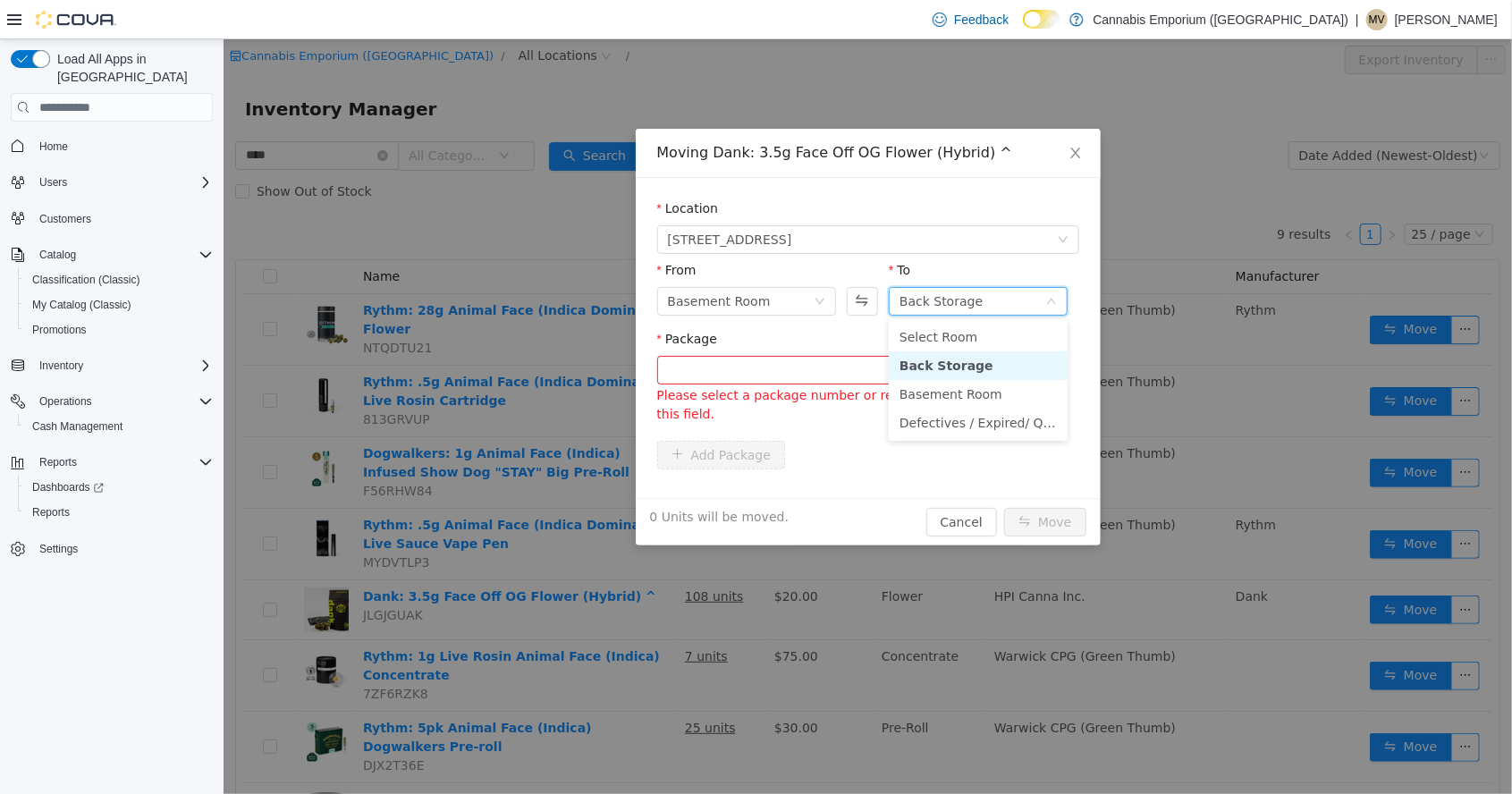
click at [829, 346] on div "Package" at bounding box center [798, 343] width 284 height 25
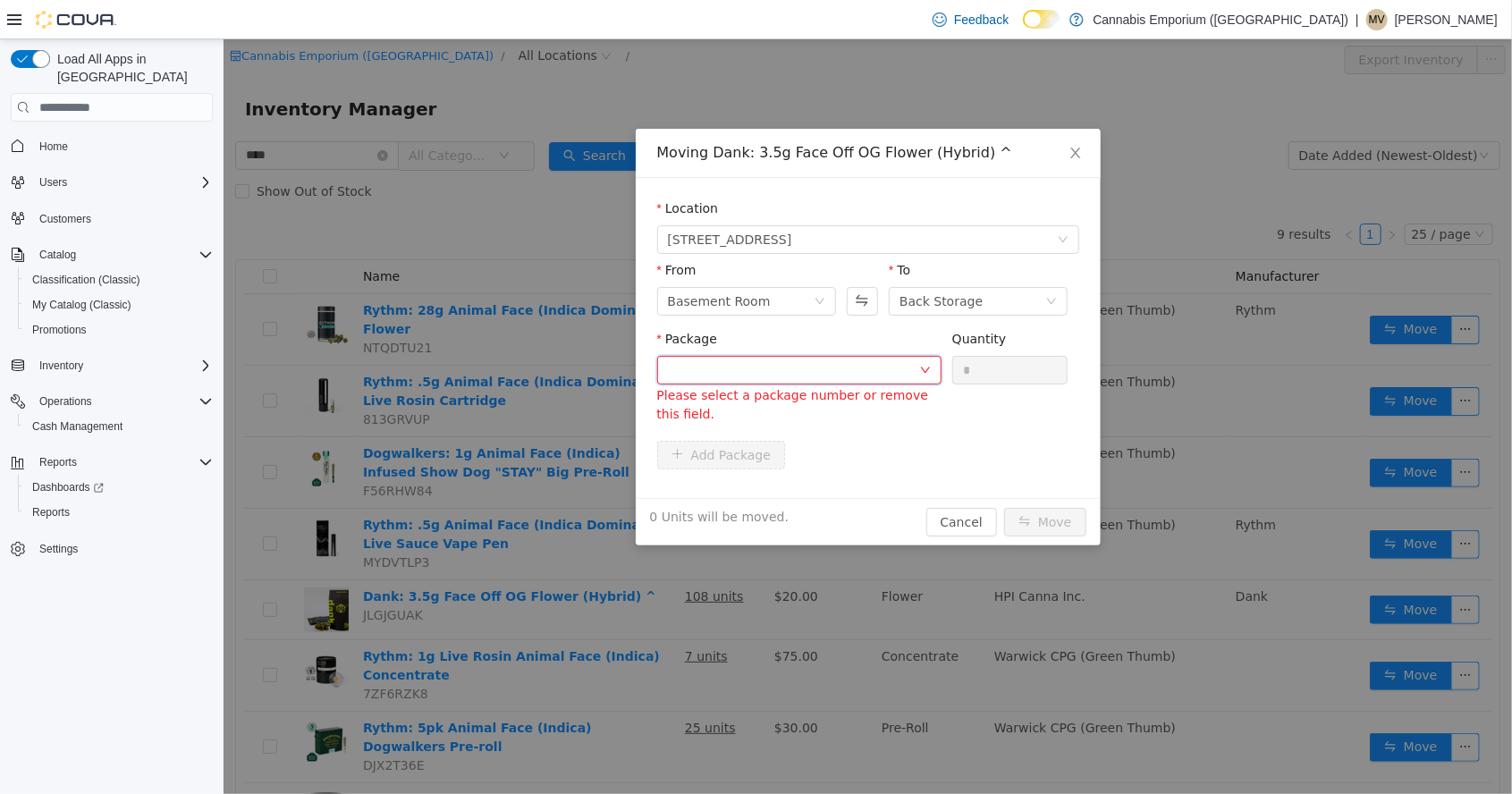
click at [873, 381] on div at bounding box center [792, 369] width 252 height 26
click at [1053, 399] on div "Package Please select a package number or remove this field. Quantity *" at bounding box center [866, 378] width 422 height 97
